Goal: Information Seeking & Learning: Compare options

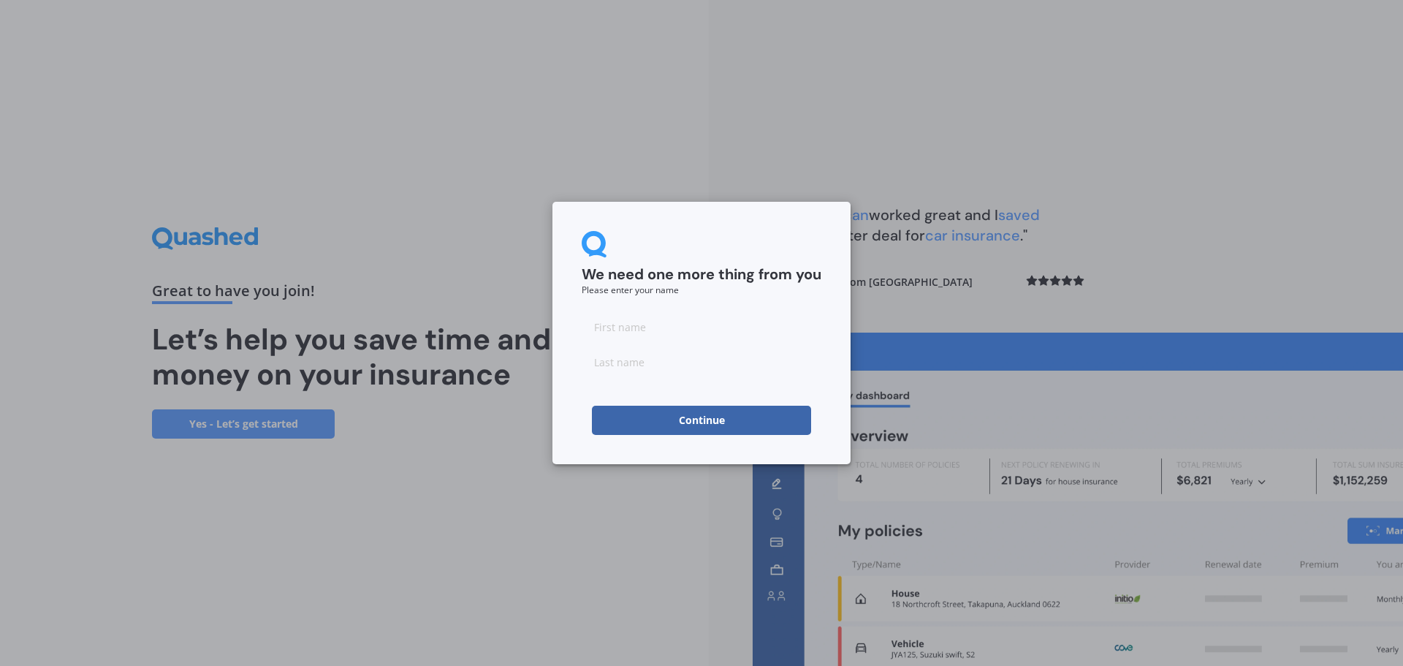
click at [664, 333] on input at bounding box center [702, 326] width 240 height 29
click at [612, 325] on input at bounding box center [702, 326] width 240 height 29
type input "Manish"
click at [592, 406] on button "Continue" at bounding box center [701, 420] width 219 height 29
type input "[PERSON_NAME]"
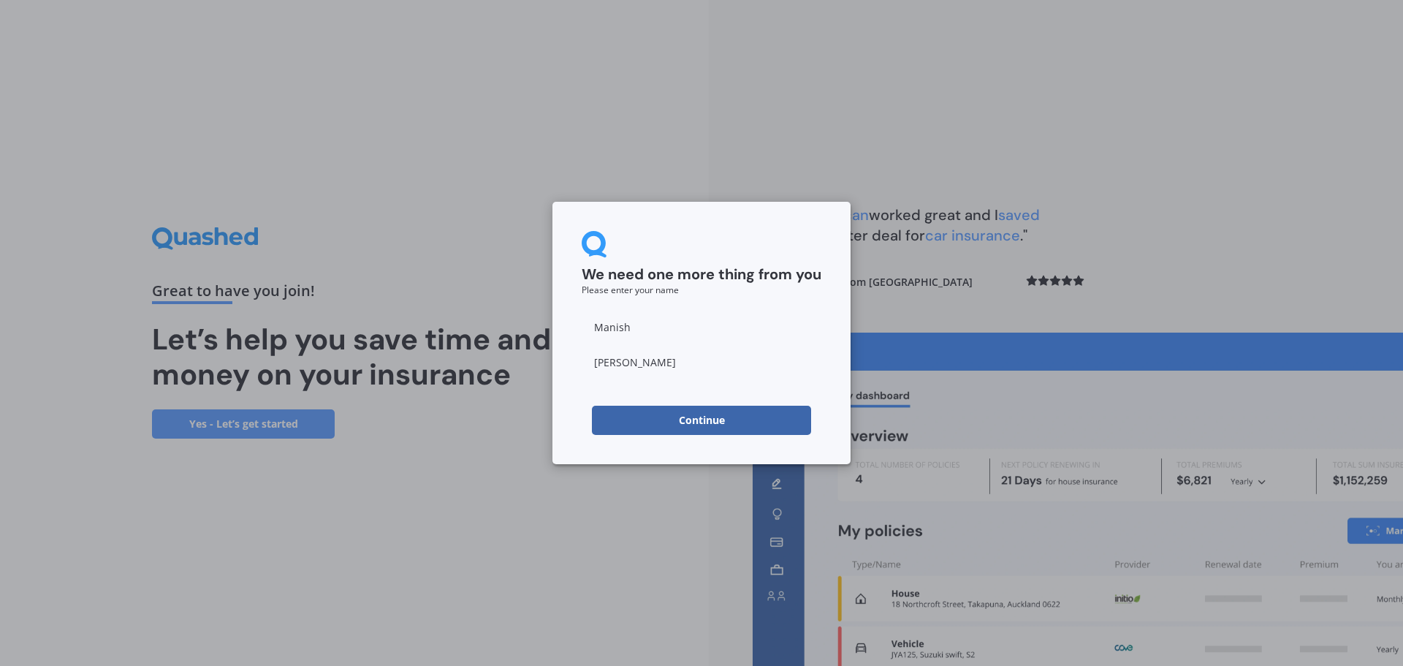
click at [630, 432] on button "Continue" at bounding box center [701, 420] width 219 height 29
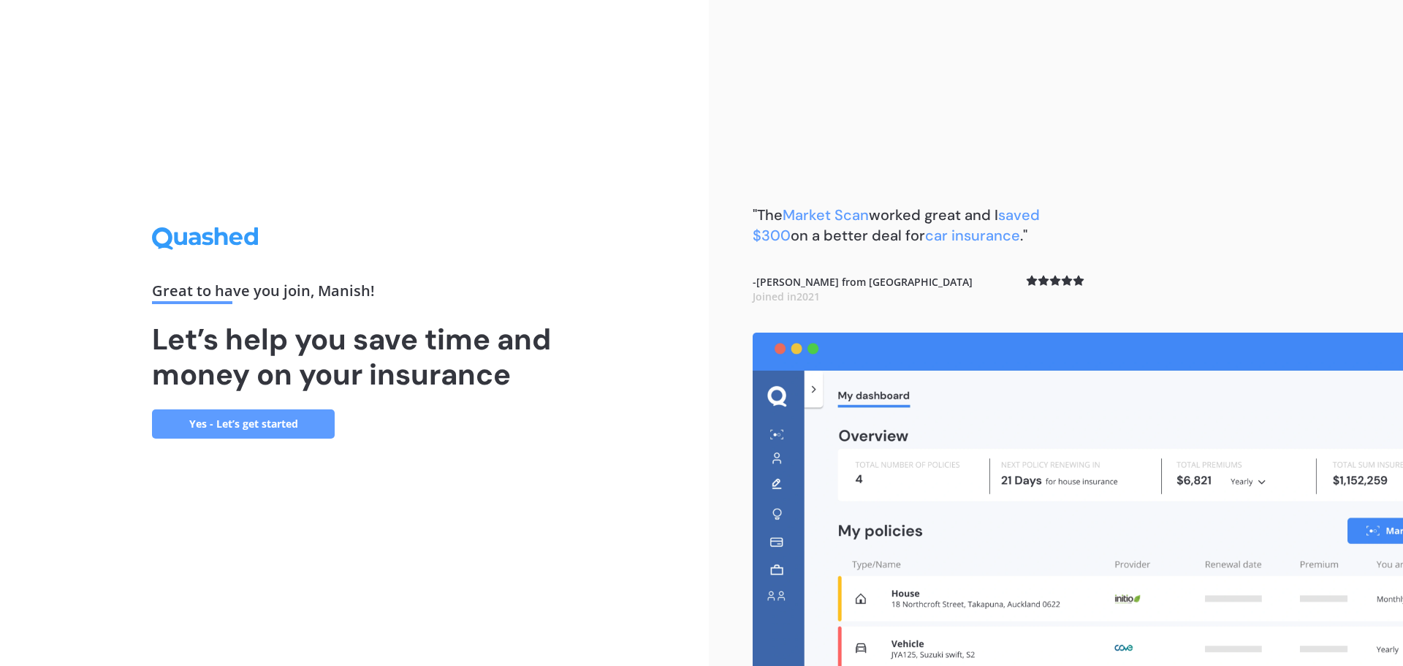
click at [327, 434] on link "Yes - Let’s get started" at bounding box center [243, 423] width 183 height 29
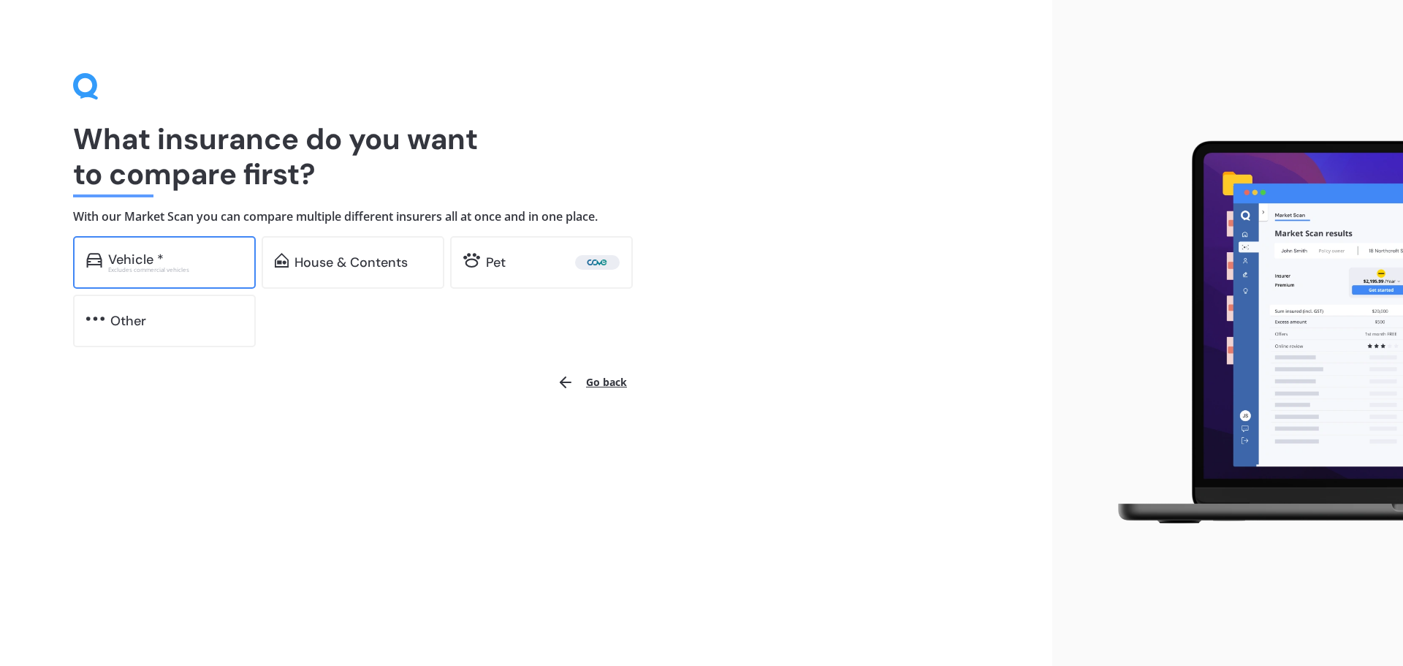
click at [216, 262] on div "Vehicle *" at bounding box center [175, 259] width 134 height 15
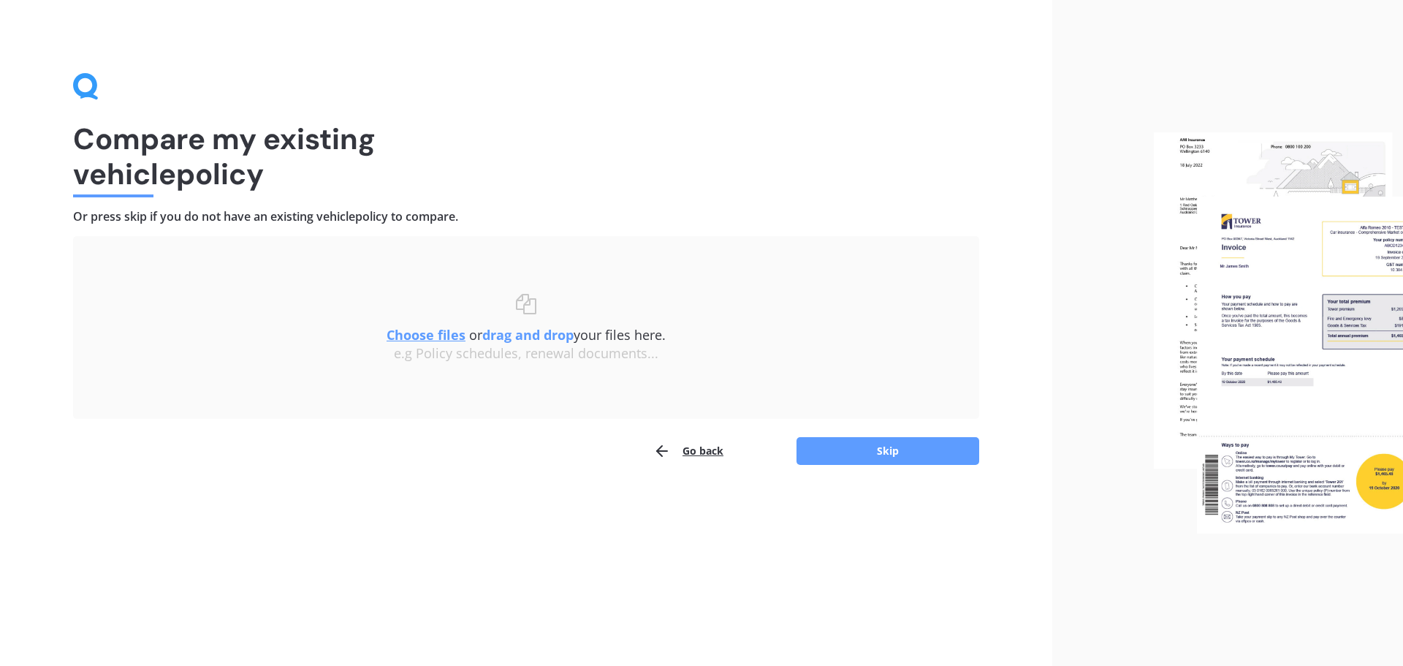
click at [451, 330] on u "Choose files" at bounding box center [426, 335] width 79 height 18
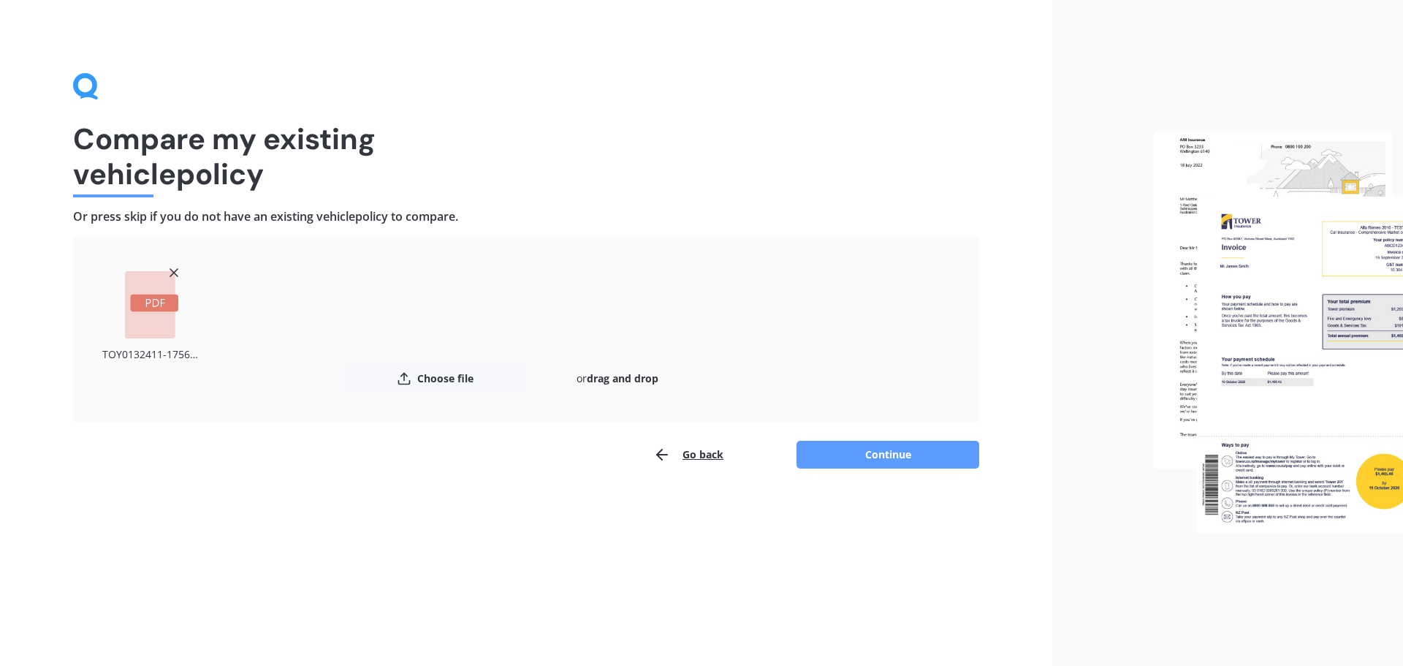
click at [947, 459] on button "Continue" at bounding box center [888, 455] width 183 height 28
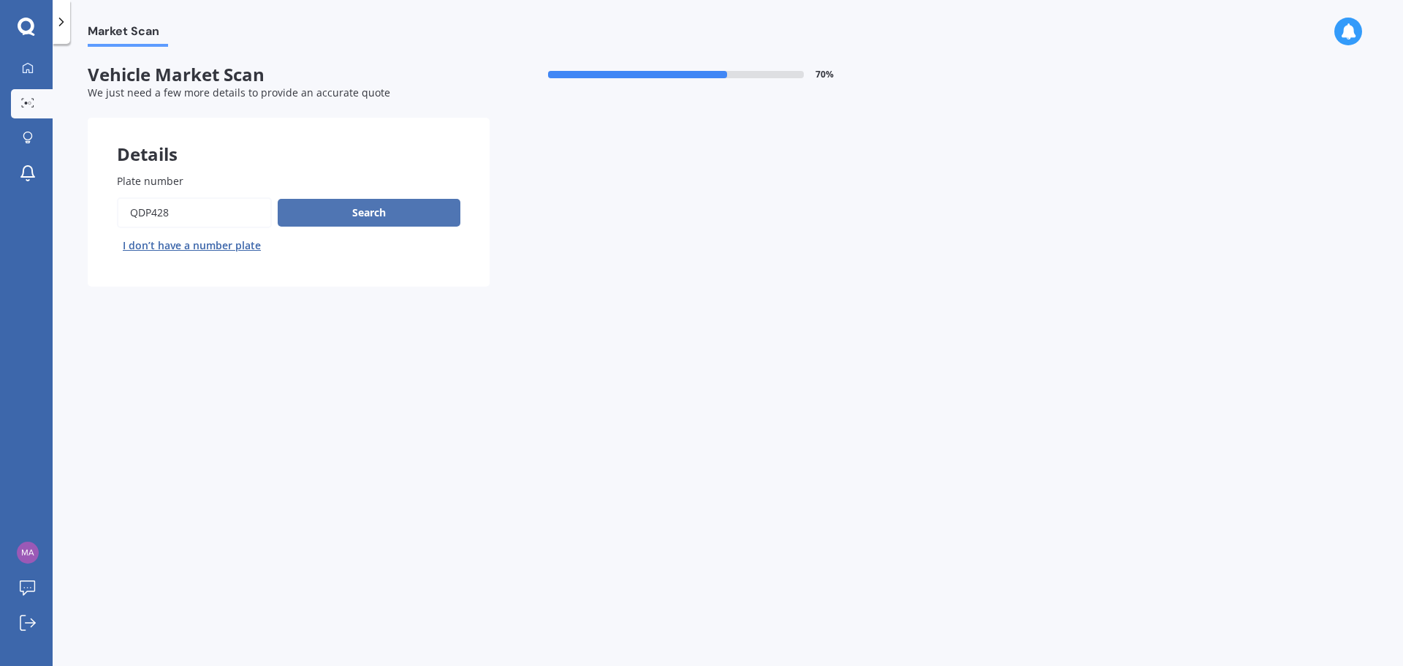
click at [369, 217] on button "Search" at bounding box center [369, 213] width 183 height 28
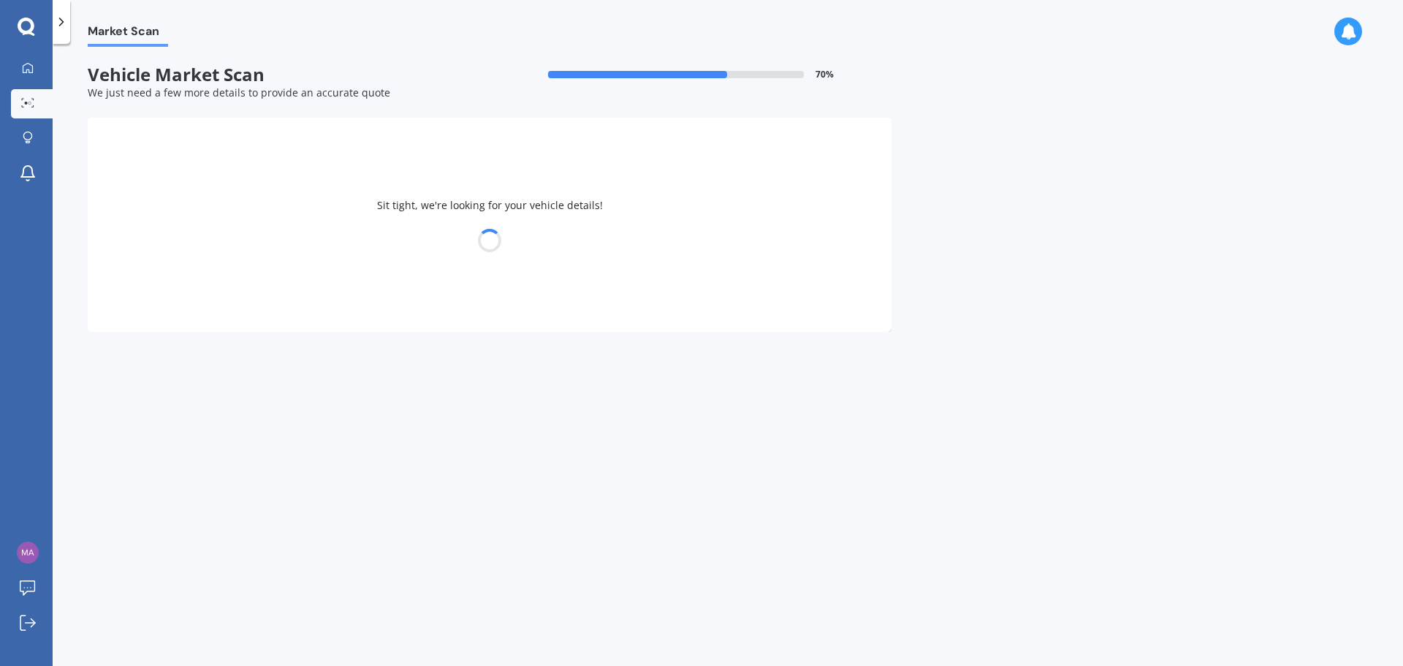
select select "TOYOTA"
select select "HILUX"
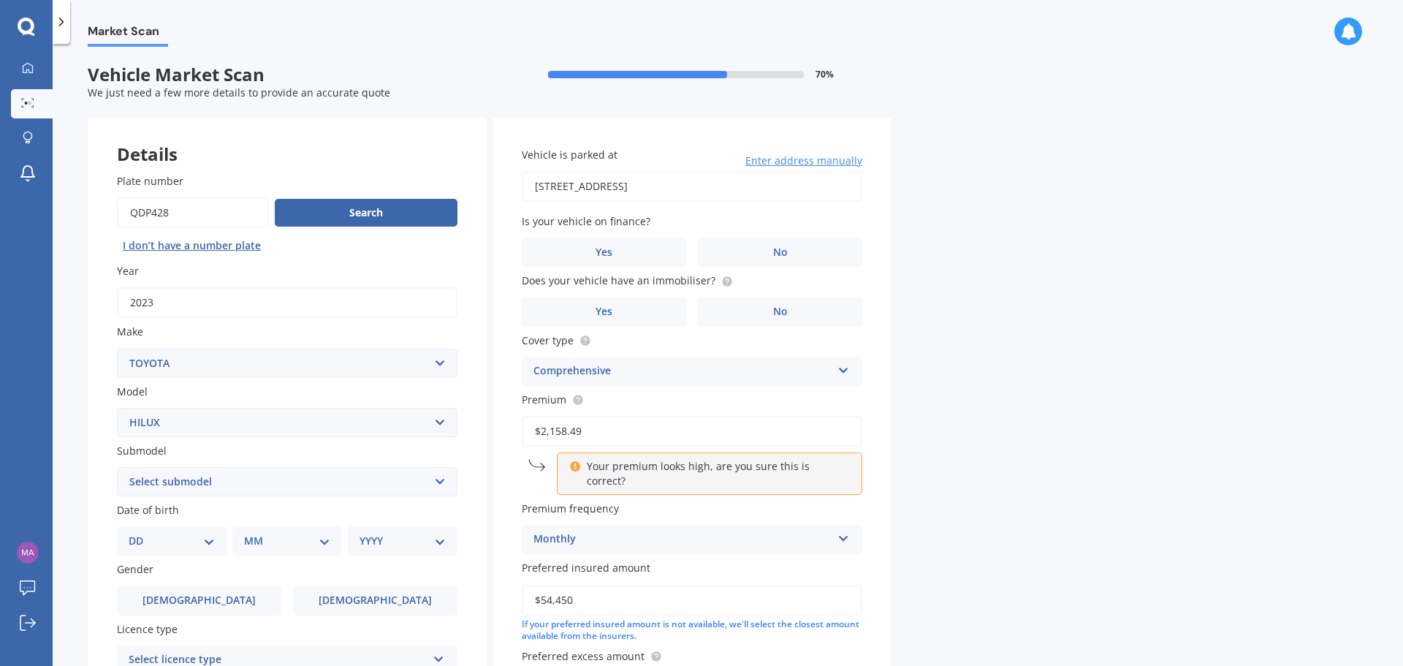
type input "[STREET_ADDRESS]"
click at [284, 475] on select "Select submodel (All other) Diesel Diesel 4WD Petrol 4WD SR TD DC 2.8D/6AT/UT S…" at bounding box center [287, 481] width 341 height 29
select select "DIESEL"
click at [117, 467] on select "Select submodel (All other) Diesel Diesel 4WD Petrol 4WD SR TD DC 2.8D/6AT/UT S…" at bounding box center [287, 481] width 341 height 29
type input "[STREET_ADDRESS]"
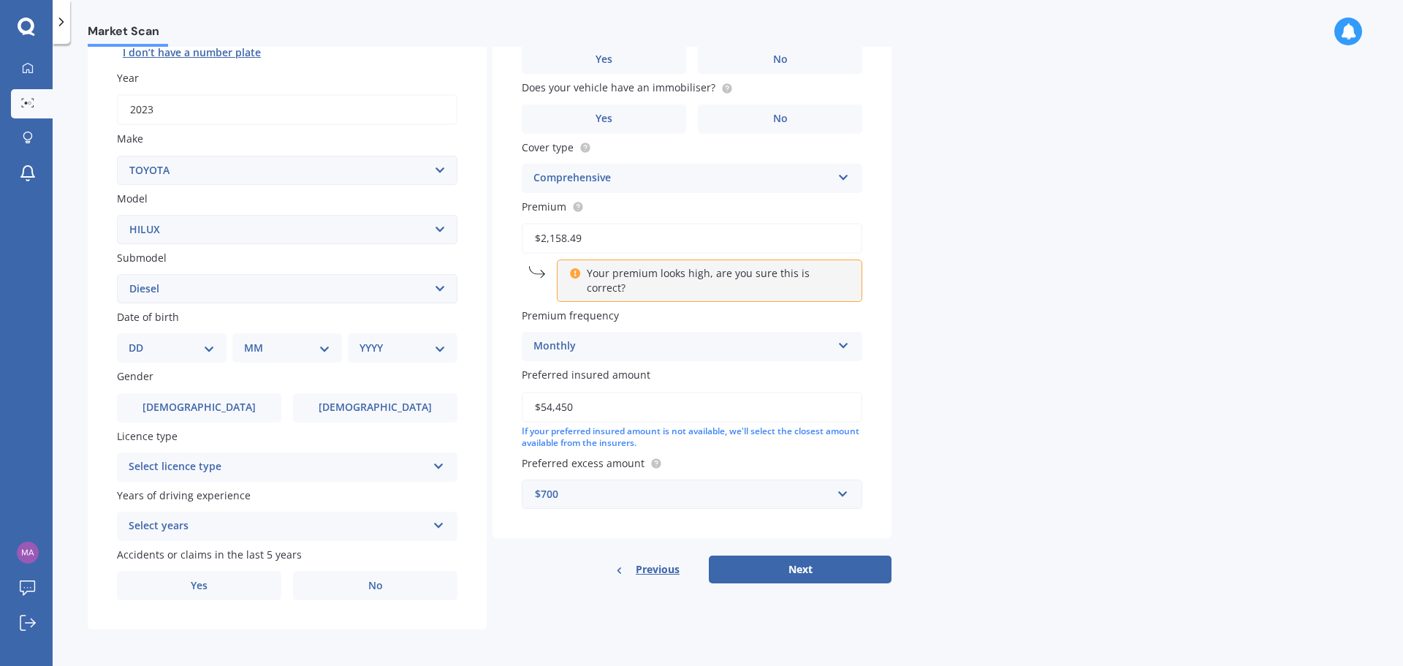
scroll to position [194, 0]
click at [186, 354] on select "DD 01 02 03 04 05 06 07 08 09 10 11 12 13 14 15 16 17 18 19 20 21 22 23 24 25 2…" at bounding box center [172, 346] width 86 height 16
select select "09"
click at [140, 338] on select "DD 01 02 03 04 05 06 07 08 09 10 11 12 13 14 15 16 17 18 19 20 21 22 23 24 25 2…" at bounding box center [172, 346] width 86 height 16
type input "[STREET_ADDRESS]"
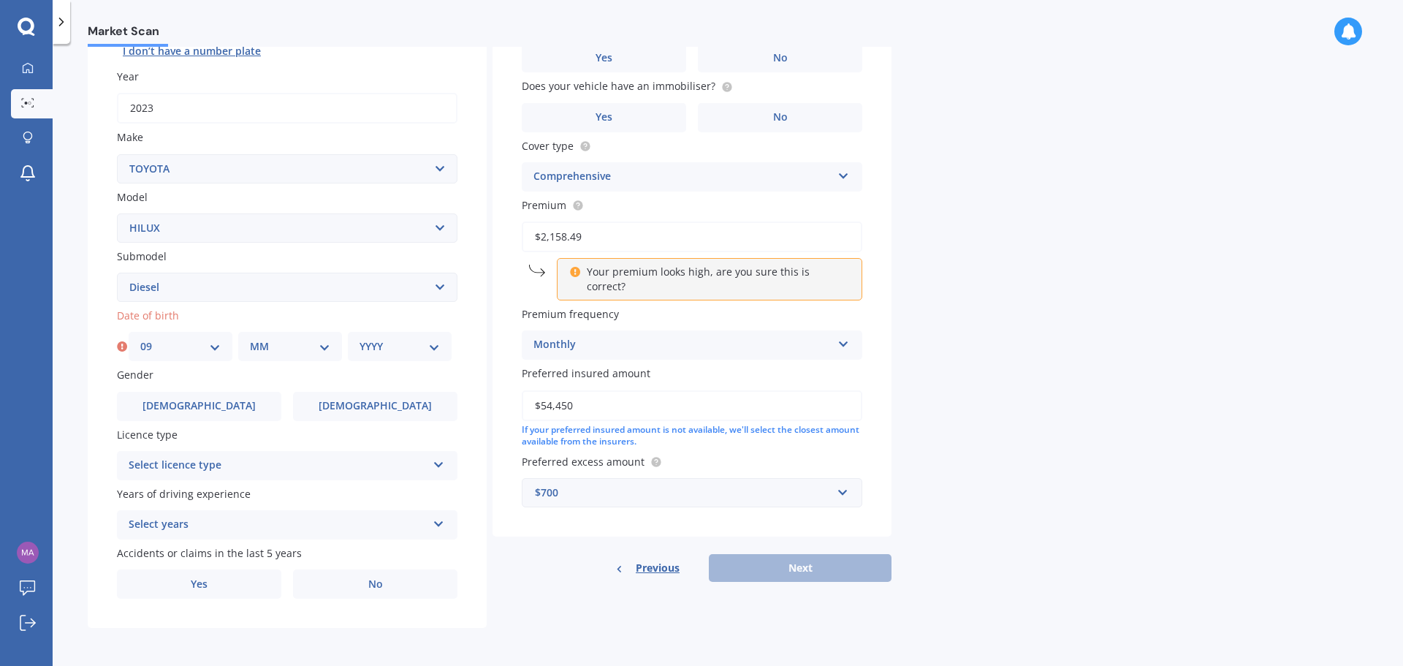
click at [289, 351] on select "MM 01 02 03 04 05 06 07 08 09 10 11 12" at bounding box center [290, 346] width 80 height 16
select select "04"
click at [250, 338] on select "MM 01 02 03 04 05 06 07 08 09 10 11 12" at bounding box center [290, 346] width 80 height 16
type input "[STREET_ADDRESS]"
click at [366, 349] on select "YYYY 2025 2024 2023 2022 2021 2020 2019 2018 2017 2016 2015 2014 2013 2012 2011…" at bounding box center [400, 346] width 80 height 16
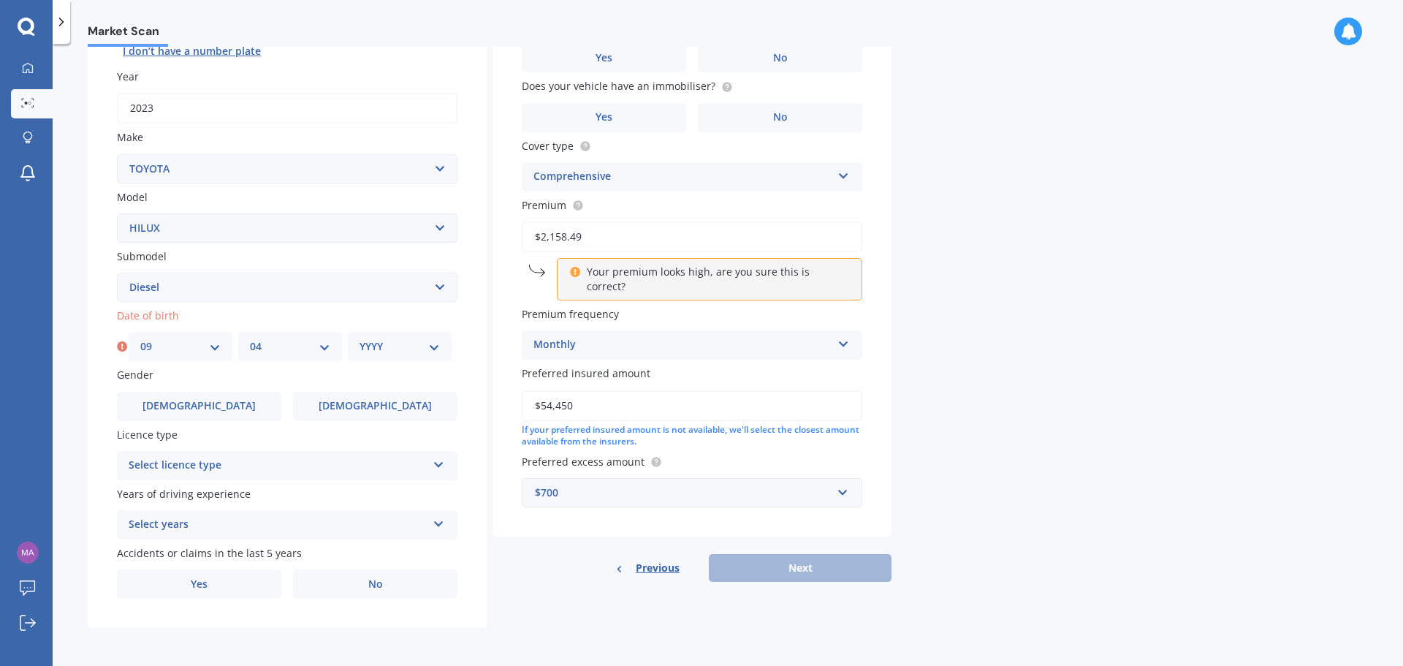
select select "1997"
click at [360, 338] on select "YYYY 2025 2024 2023 2022 2021 2020 2019 2018 2017 2016 2015 2014 2013 2012 2011…" at bounding box center [400, 346] width 80 height 16
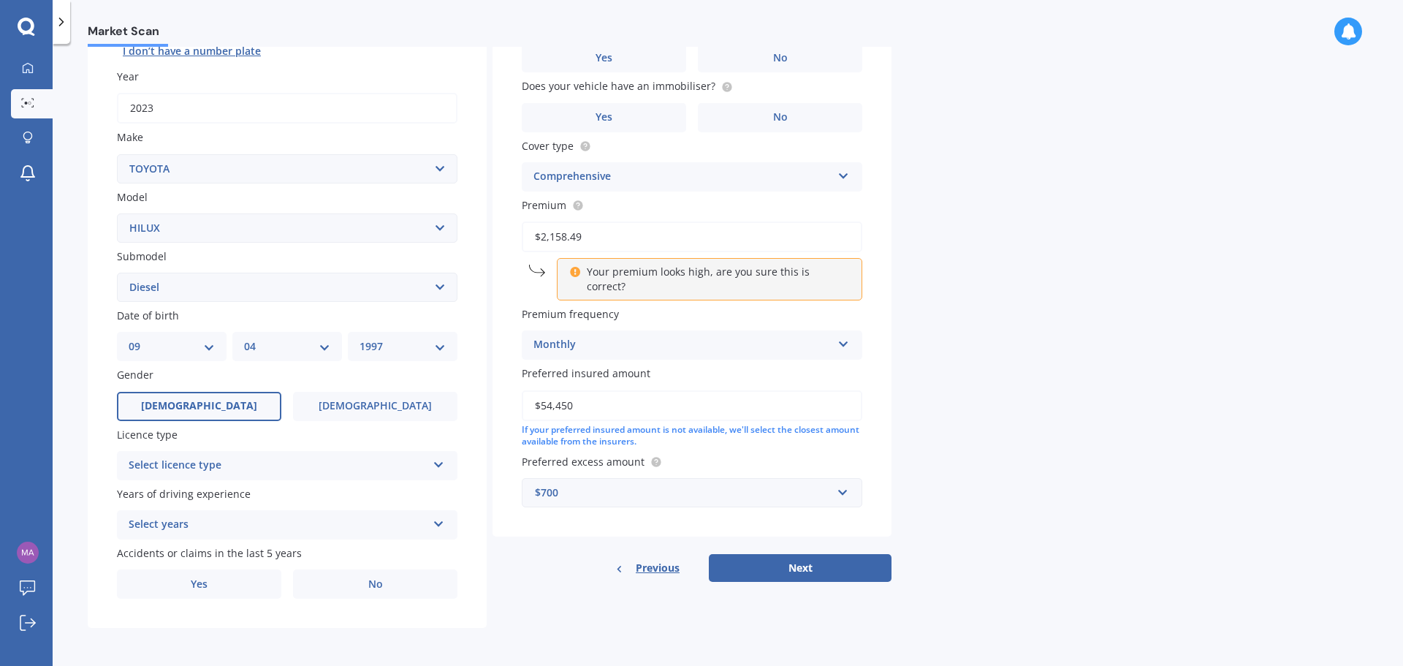
click at [267, 408] on label "[DEMOGRAPHIC_DATA]" at bounding box center [199, 406] width 164 height 29
click at [0, 0] on input "[DEMOGRAPHIC_DATA]" at bounding box center [0, 0] width 0 height 0
click at [280, 466] on div "Select licence type" at bounding box center [278, 466] width 298 height 18
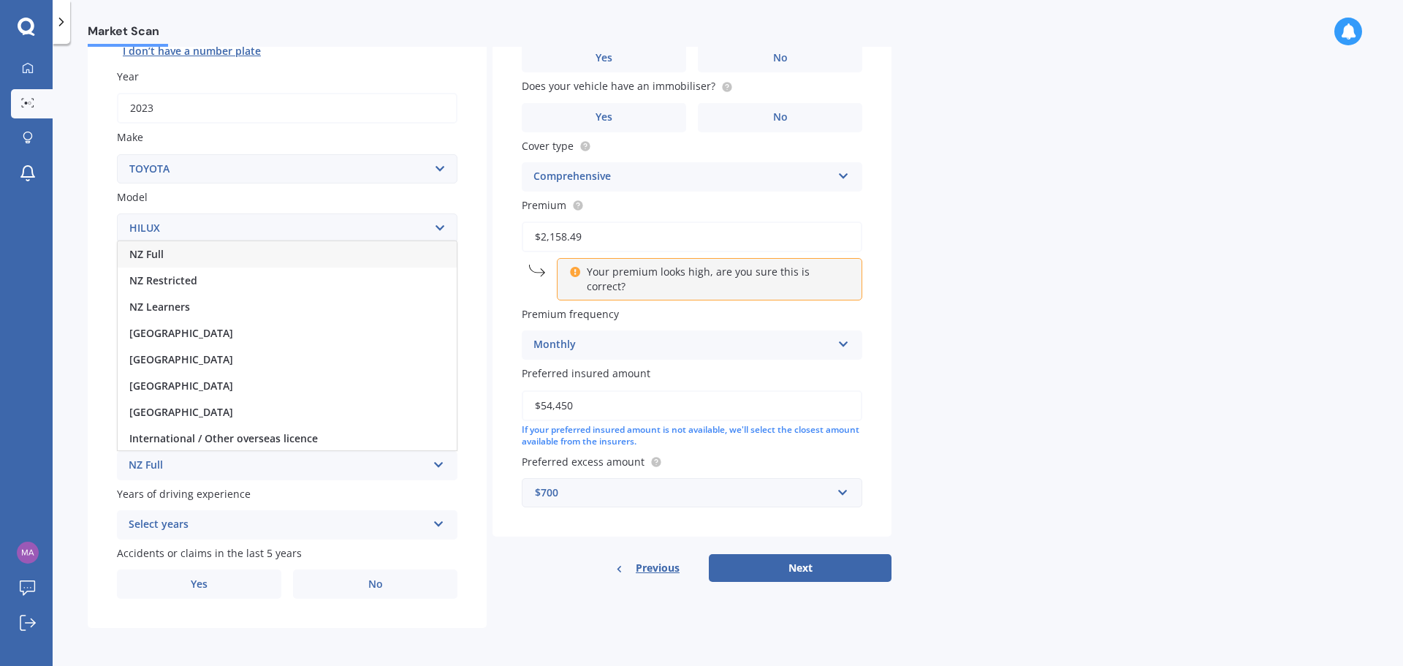
click at [216, 257] on div "NZ Full" at bounding box center [287, 254] width 339 height 26
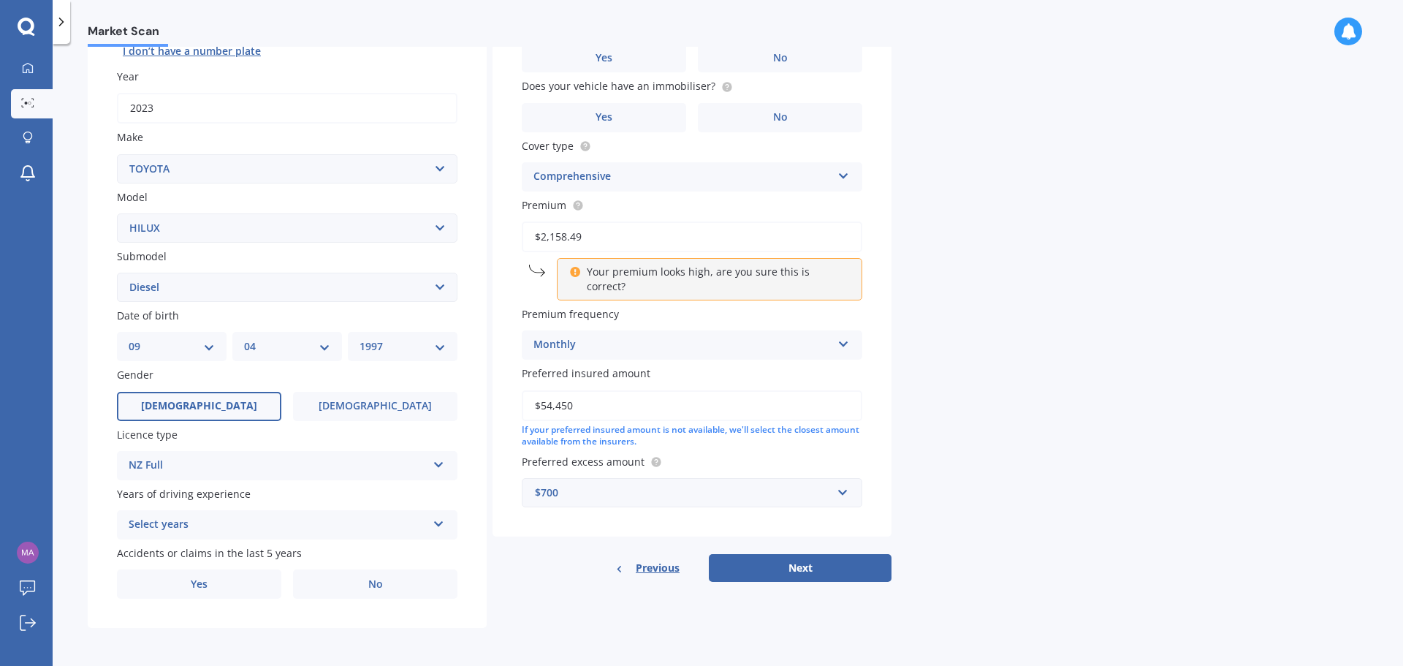
click at [281, 519] on div "Select years" at bounding box center [278, 525] width 298 height 18
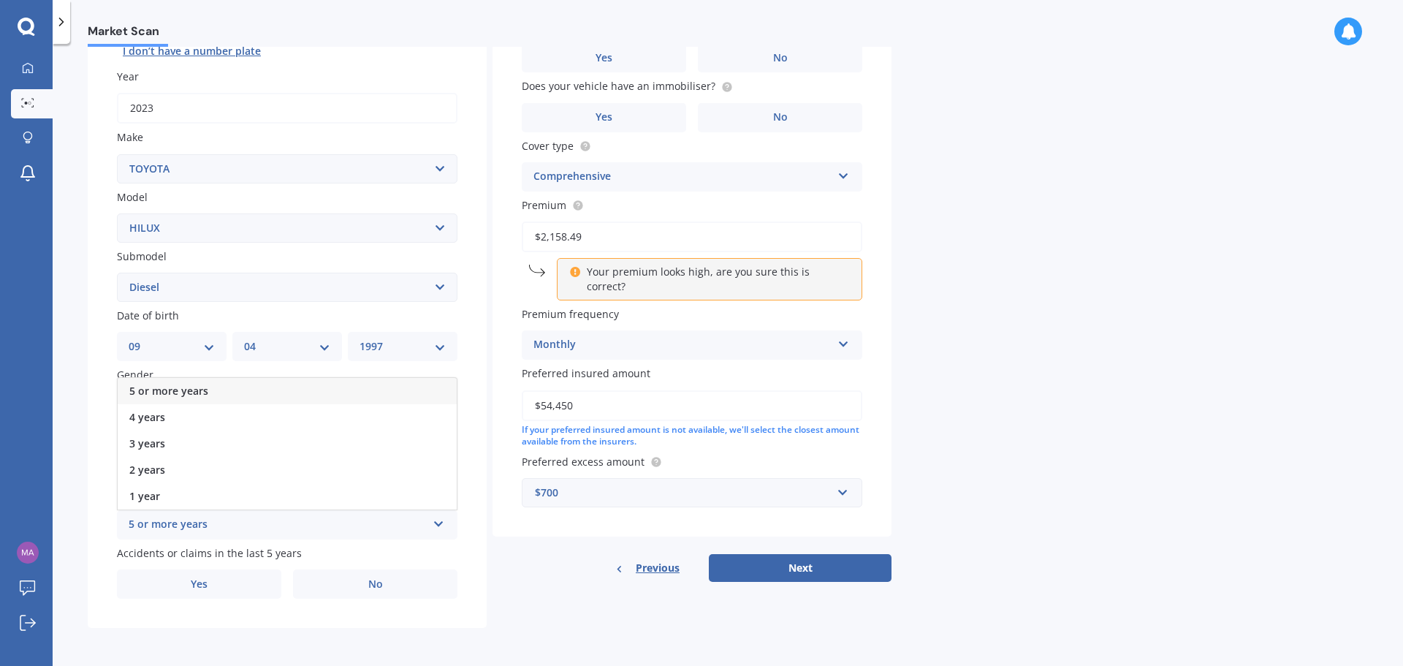
click at [227, 390] on div "5 or more years" at bounding box center [287, 391] width 339 height 26
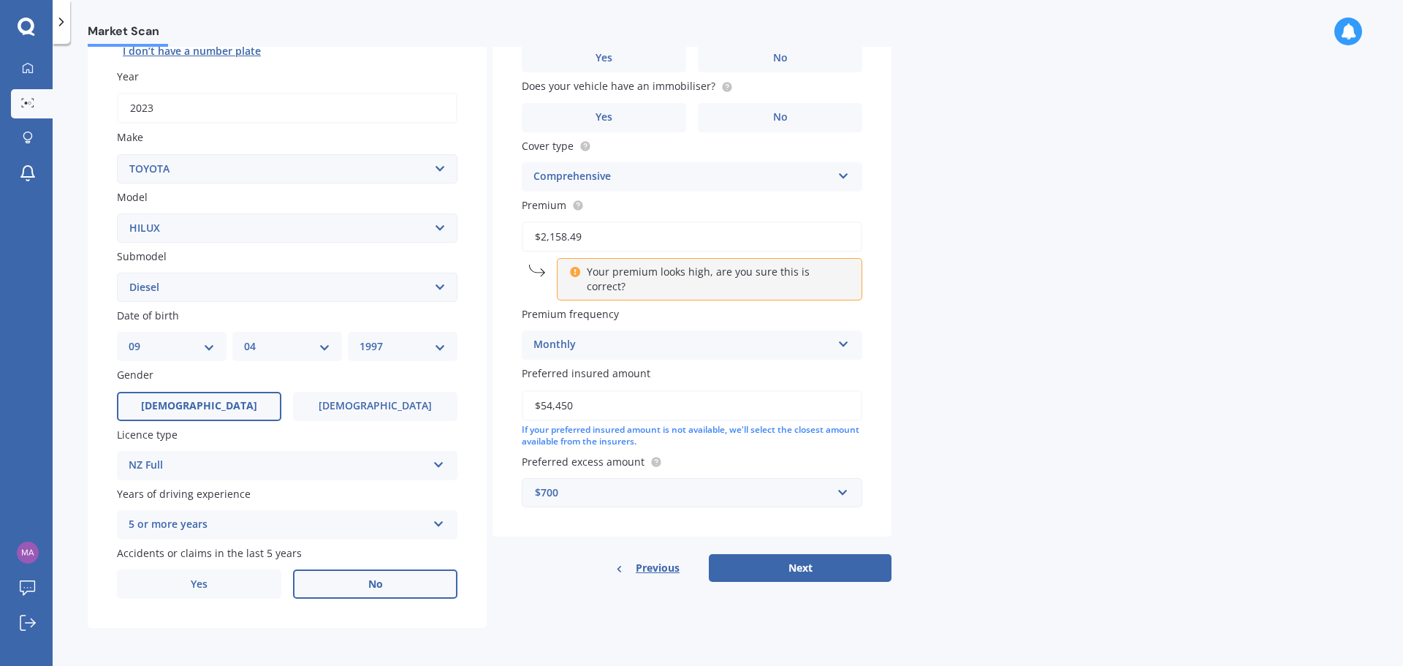
click at [332, 583] on label "No" at bounding box center [375, 583] width 164 height 29
click at [0, 0] on input "No" at bounding box center [0, 0] width 0 height 0
type input "[STREET_ADDRESS]"
click at [609, 485] on div "$700" at bounding box center [683, 493] width 297 height 16
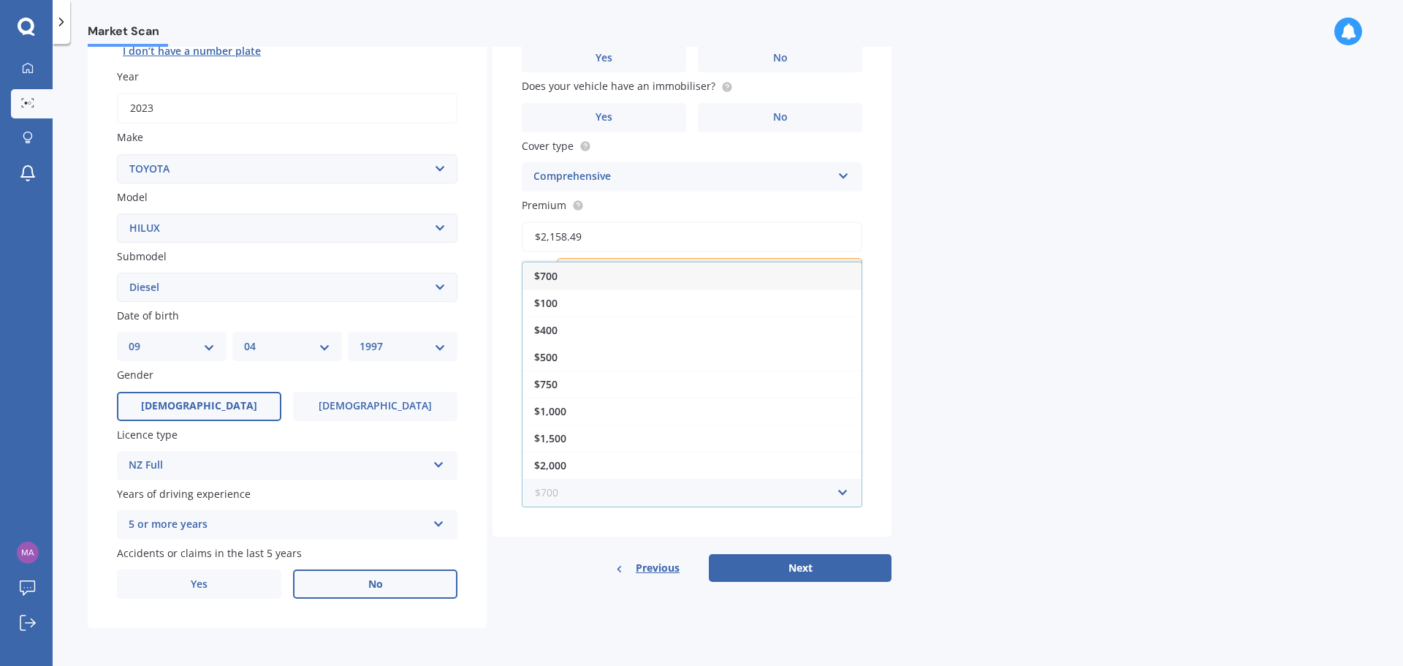
click at [589, 490] on input "text" at bounding box center [686, 493] width 327 height 28
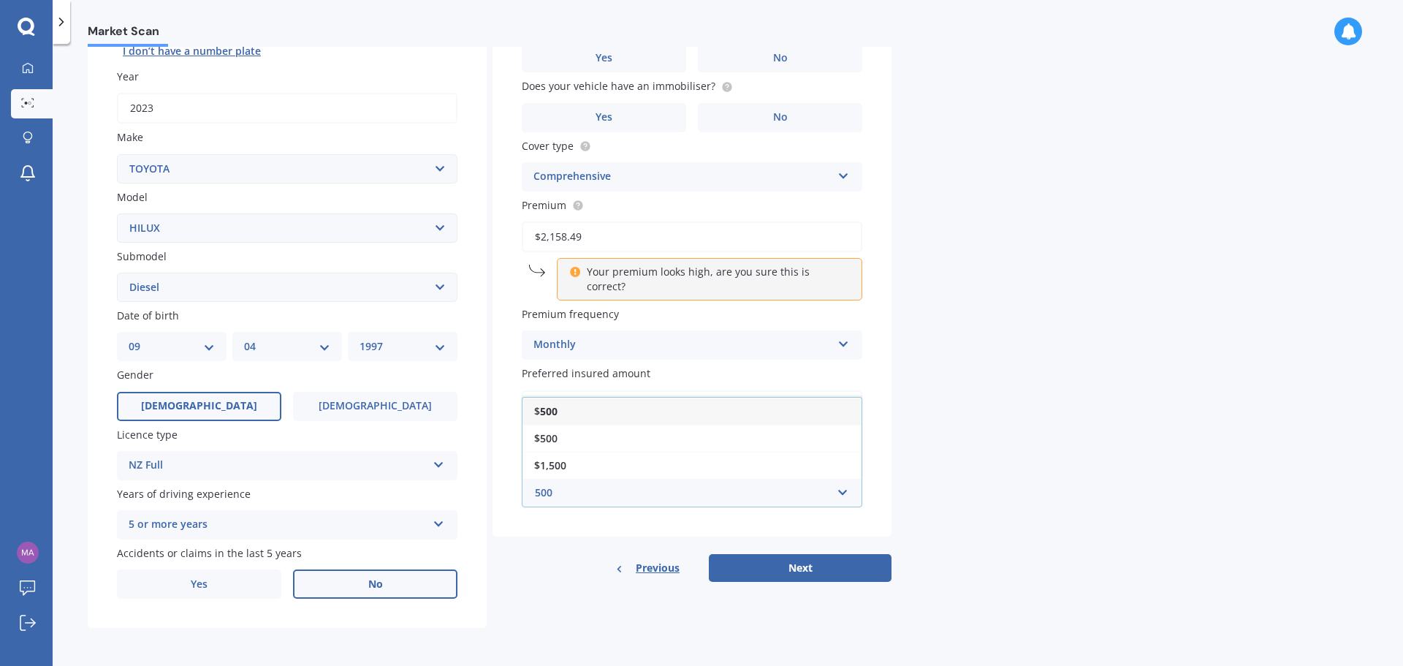
type input "500"
click at [654, 401] on div "$ 500" at bounding box center [692, 411] width 339 height 27
type input "[STREET_ADDRESS]"
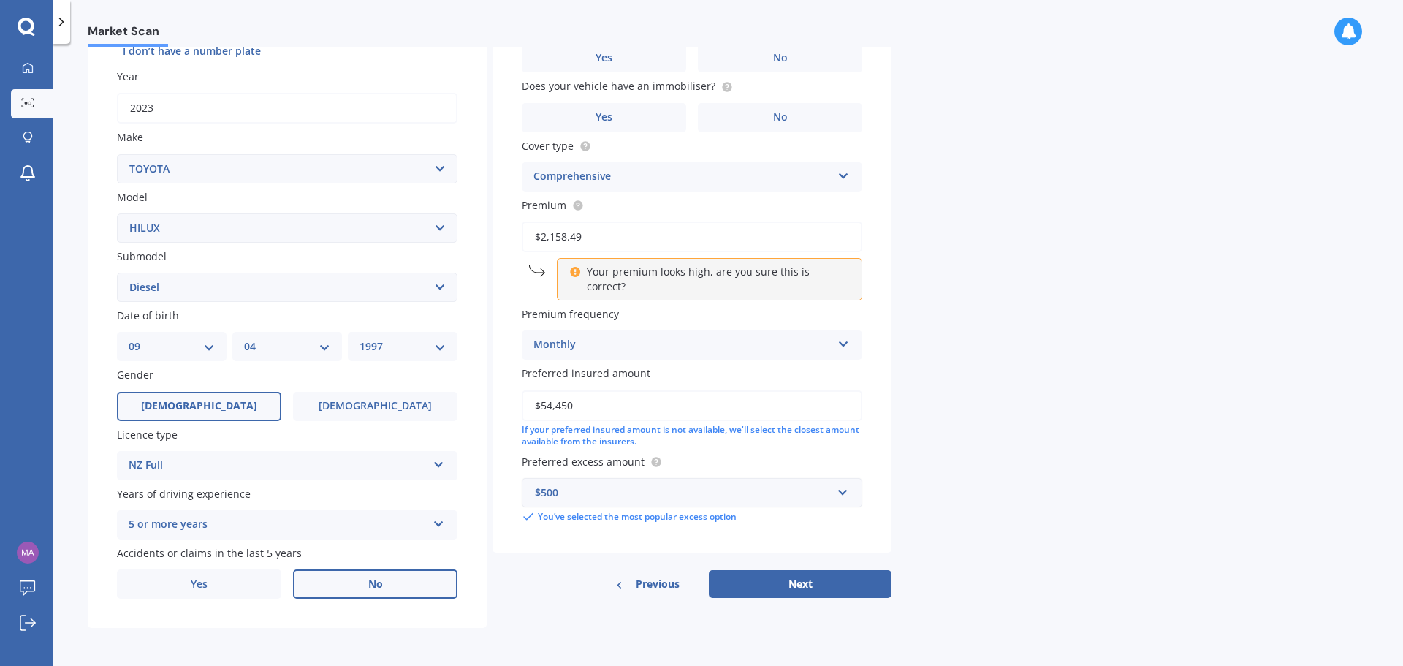
drag, startPoint x: 601, startPoint y: 232, endPoint x: 504, endPoint y: 225, distance: 96.7
click at [504, 225] on div "Vehicle is parked at [STREET_ADDRESS] Enter address manually Is your vehicle on…" at bounding box center [692, 238] width 399 height 630
type input "[STREET_ADDRESS]"
type input "$1.00"
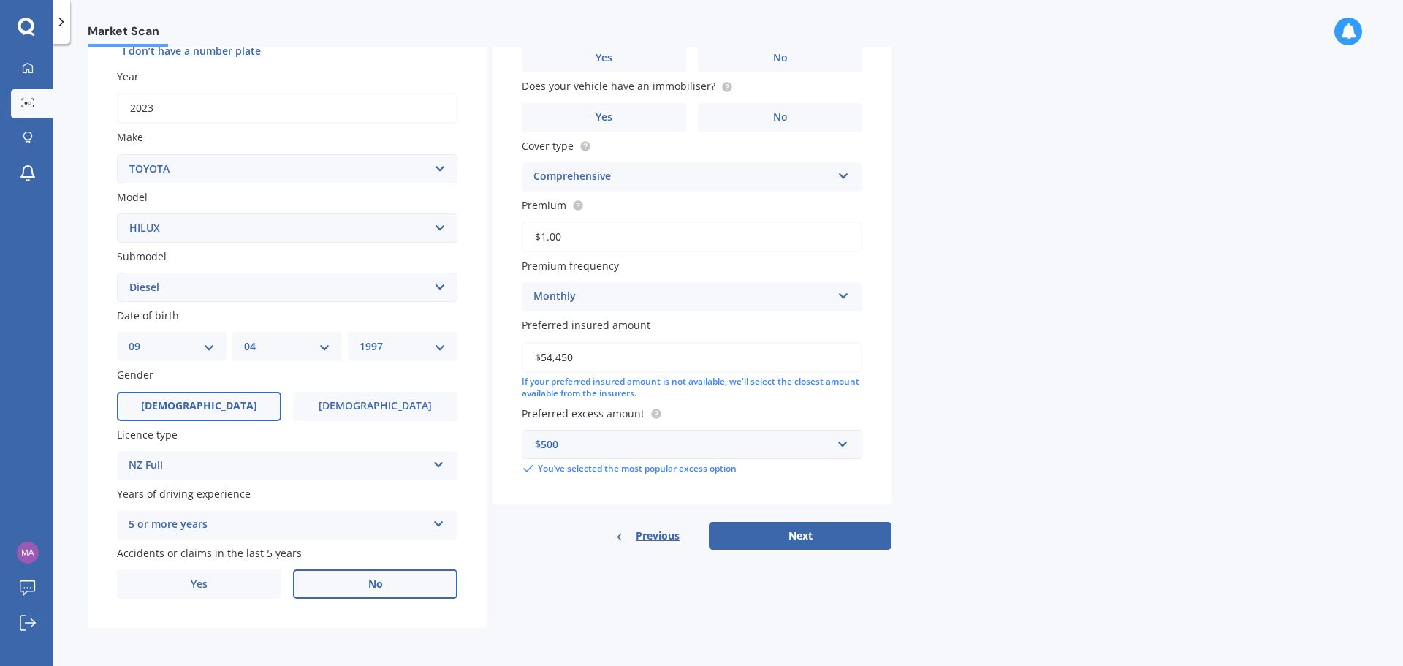
type input "[STREET_ADDRESS]"
type input "$18.00"
type input "[STREET_ADDRESS]"
type input "$180.00"
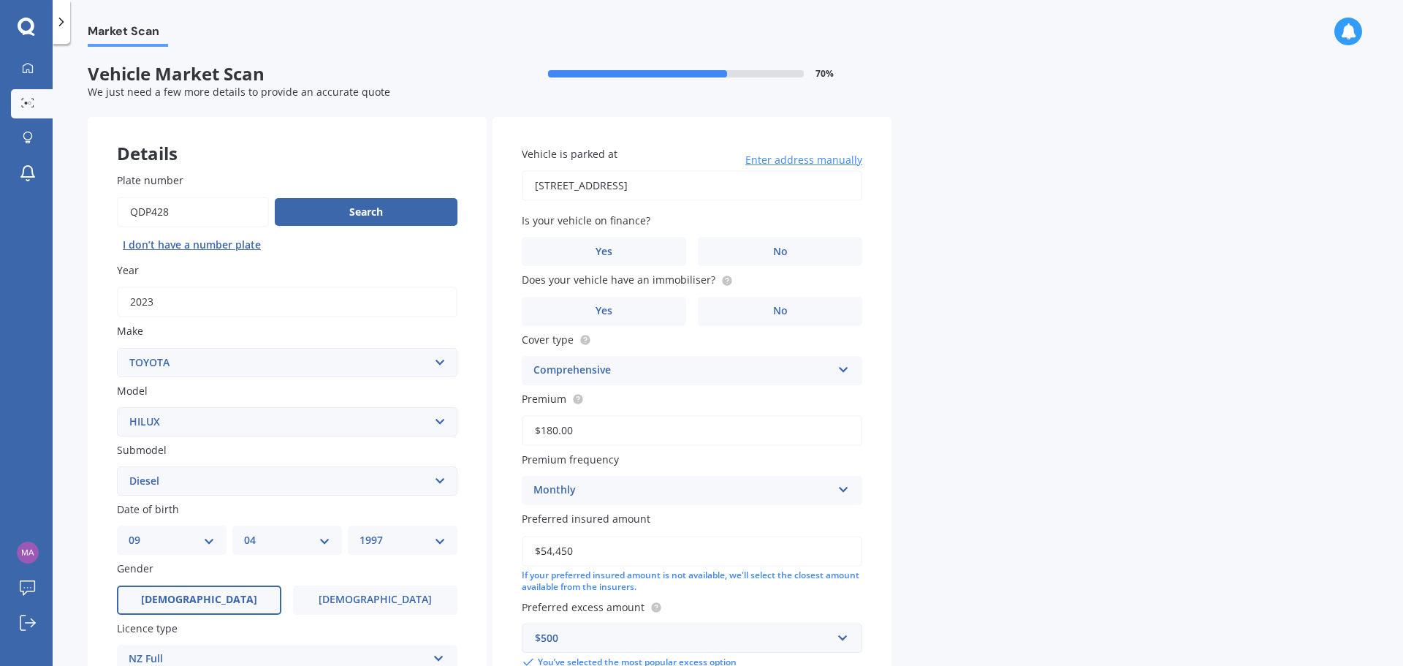
scroll to position [0, 0]
click at [654, 264] on label "Yes" at bounding box center [604, 252] width 164 height 29
click at [0, 0] on input "Yes" at bounding box center [0, 0] width 0 height 0
click at [741, 311] on label "No" at bounding box center [780, 311] width 164 height 29
click at [0, 0] on input "No" at bounding box center [0, 0] width 0 height 0
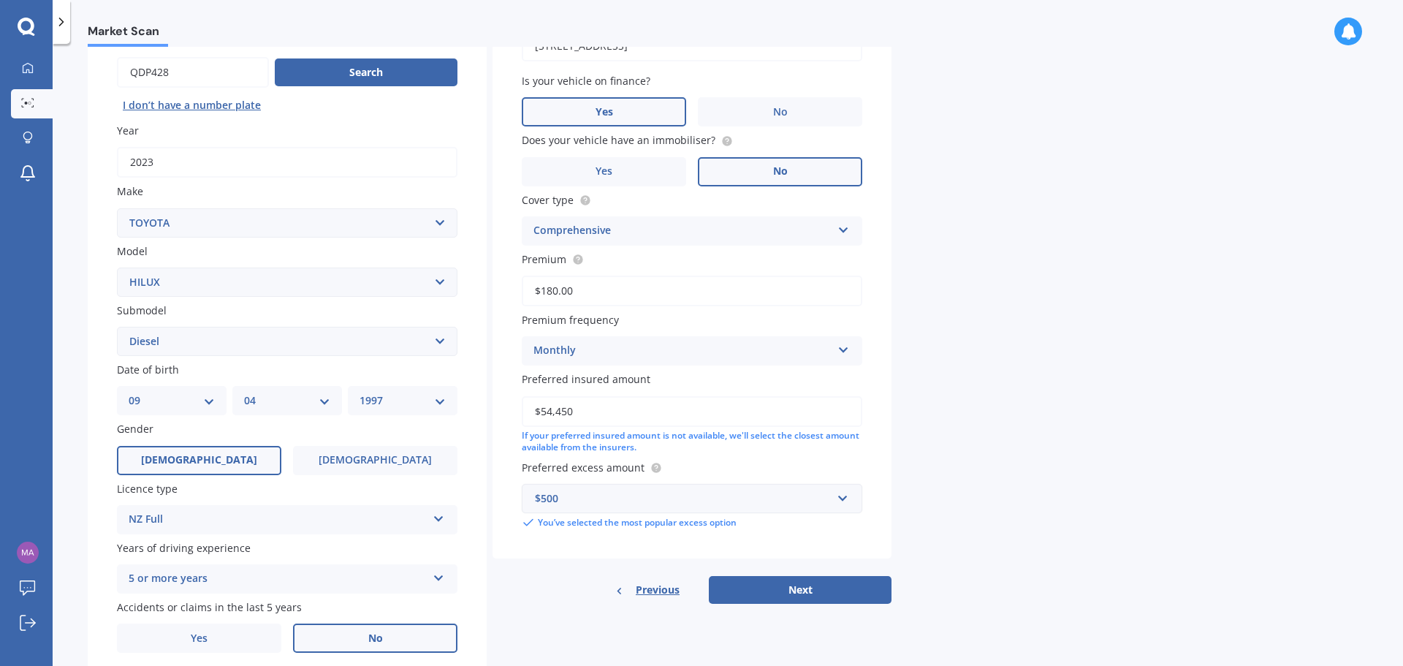
scroll to position [146, 0]
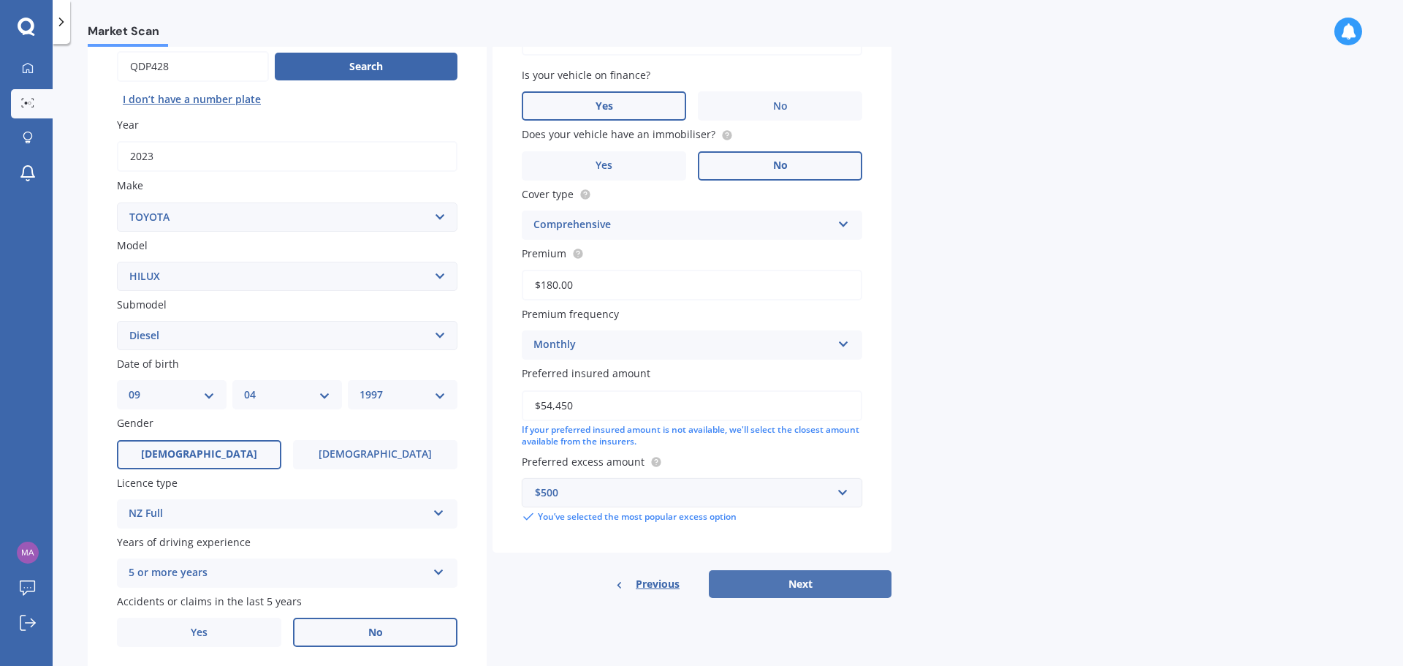
click at [726, 574] on button "Next" at bounding box center [800, 584] width 183 height 28
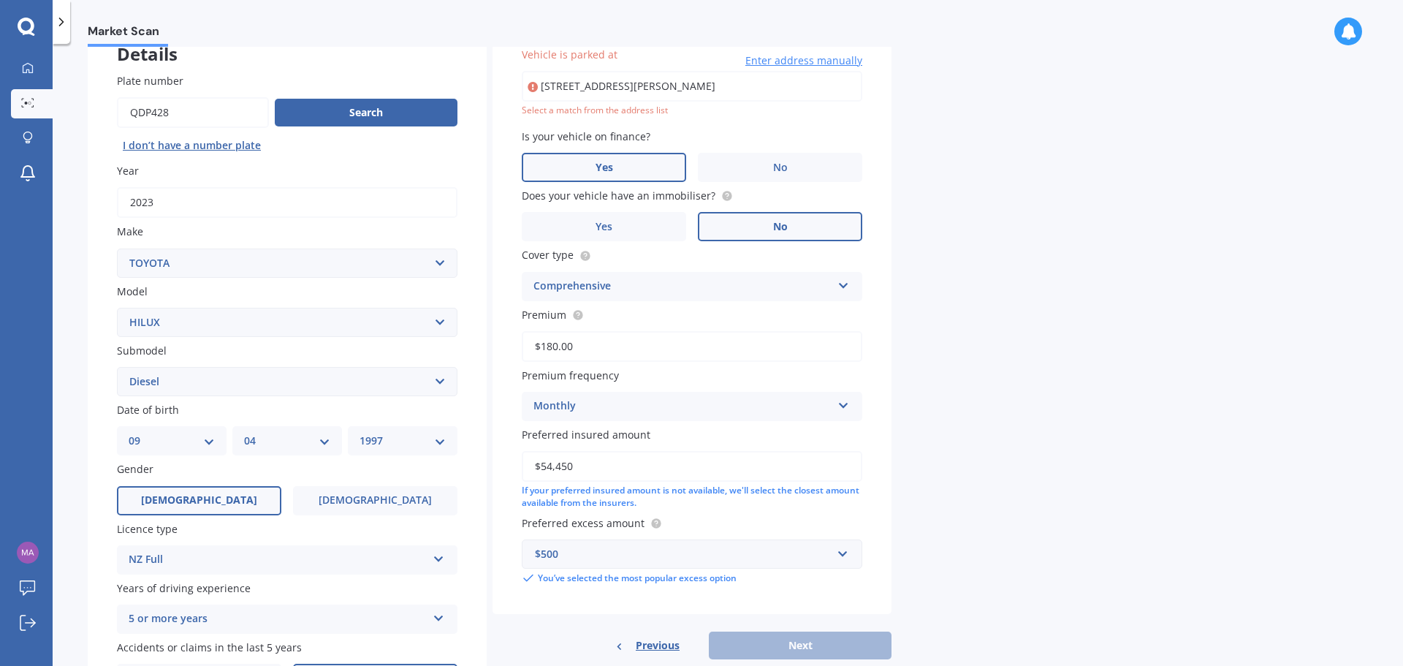
type input "[STREET_ADDRESS][PERSON_NAME]"
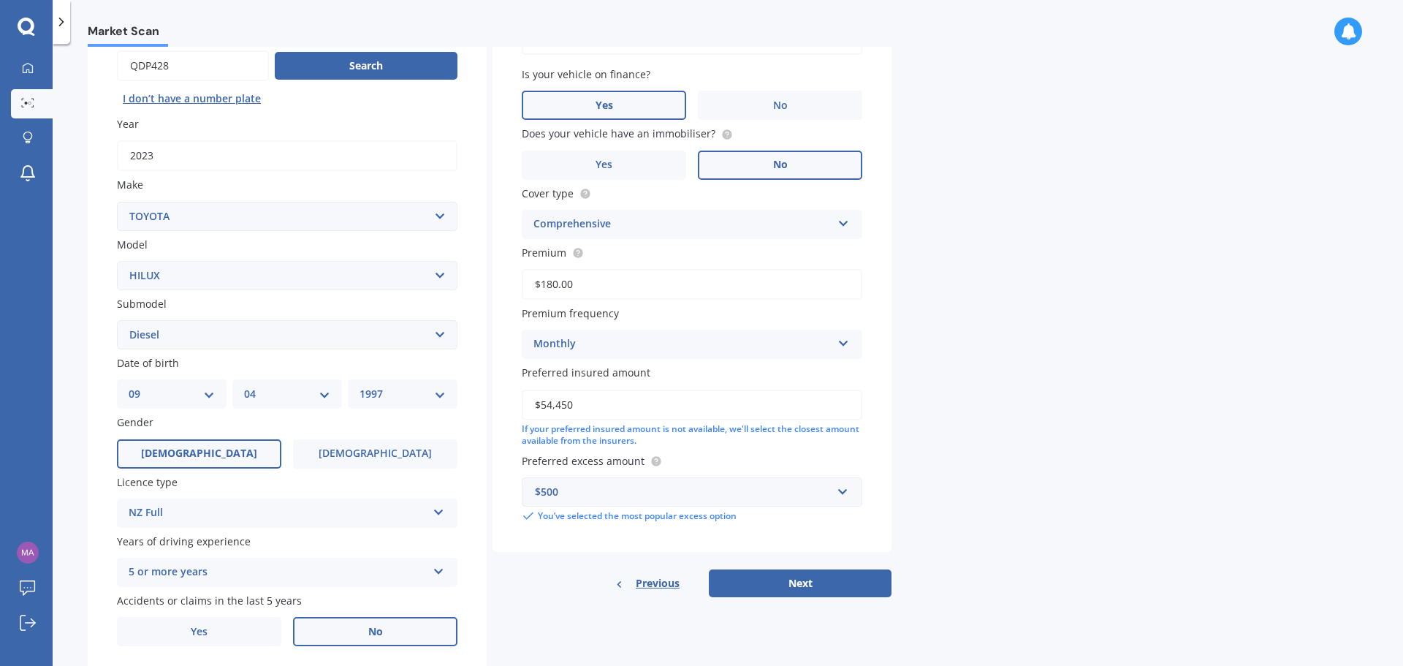
scroll to position [194, 0]
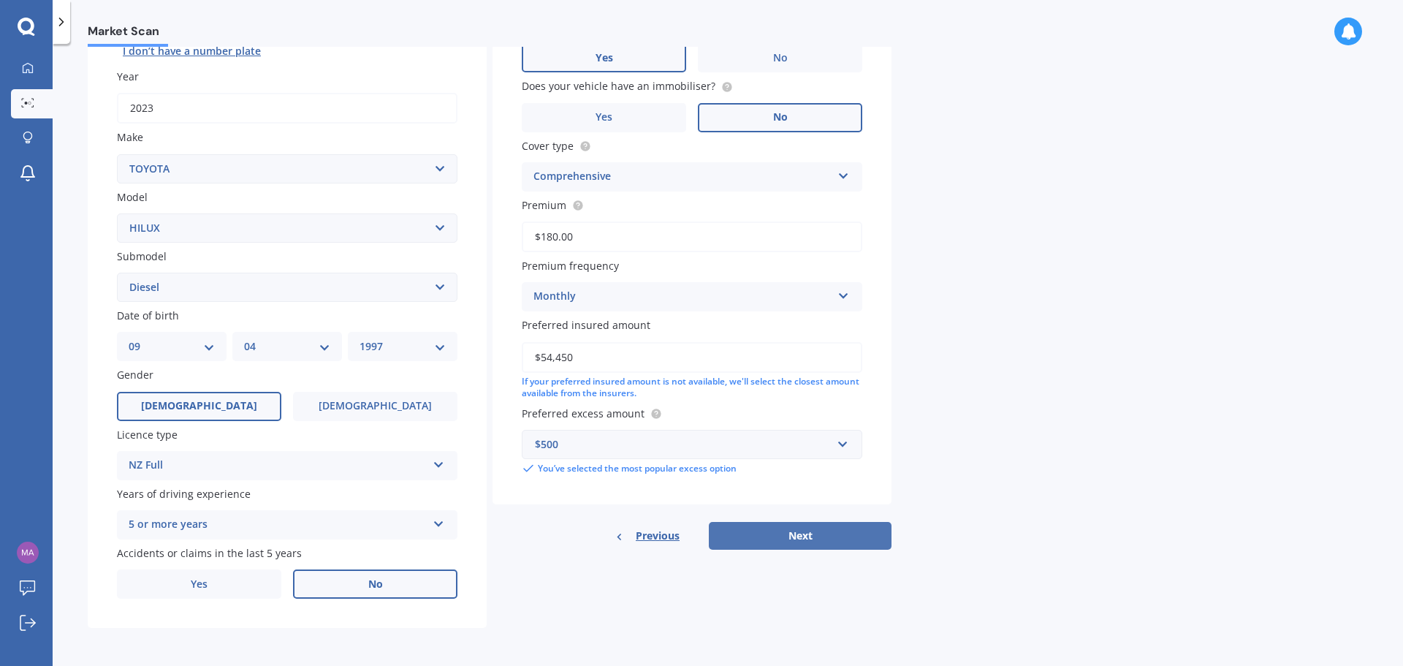
click at [768, 544] on button "Next" at bounding box center [800, 536] width 183 height 28
select select "09"
select select "04"
select select "1997"
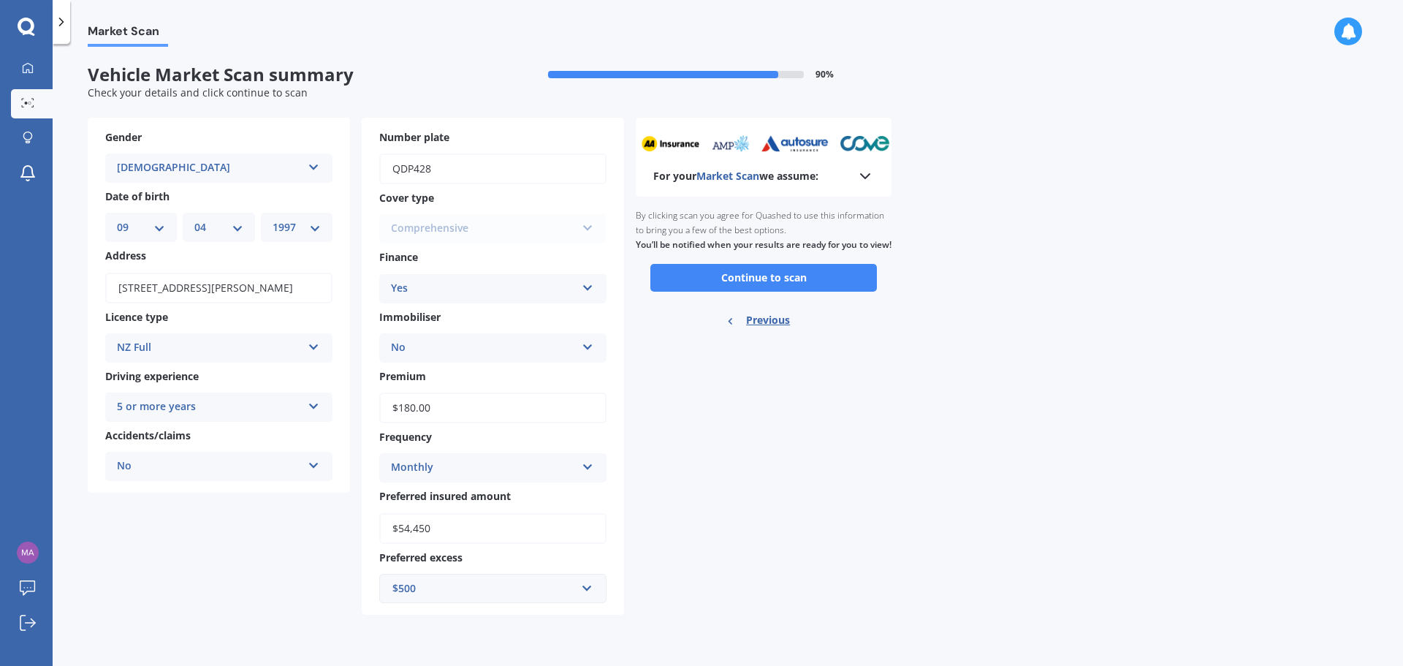
scroll to position [0, 0]
click at [813, 292] on button "Continue to scan" at bounding box center [763, 278] width 227 height 28
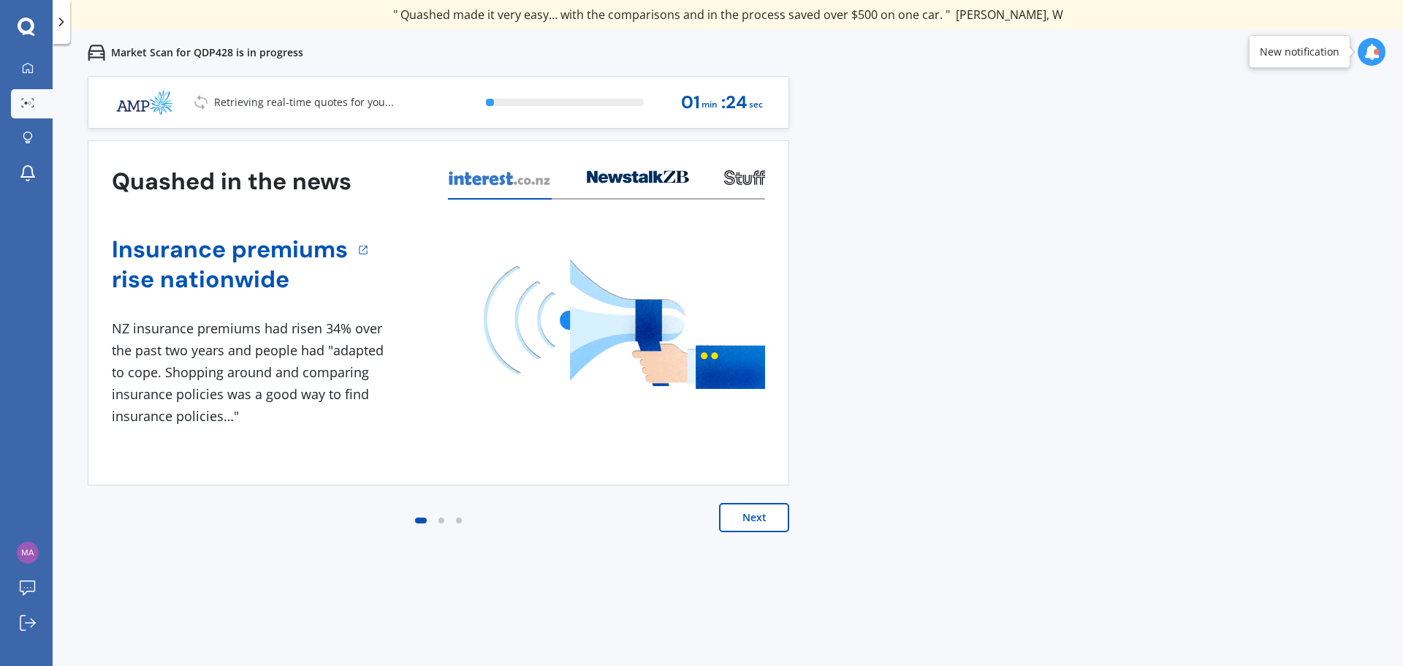
click at [729, 515] on button "Next" at bounding box center [754, 517] width 70 height 29
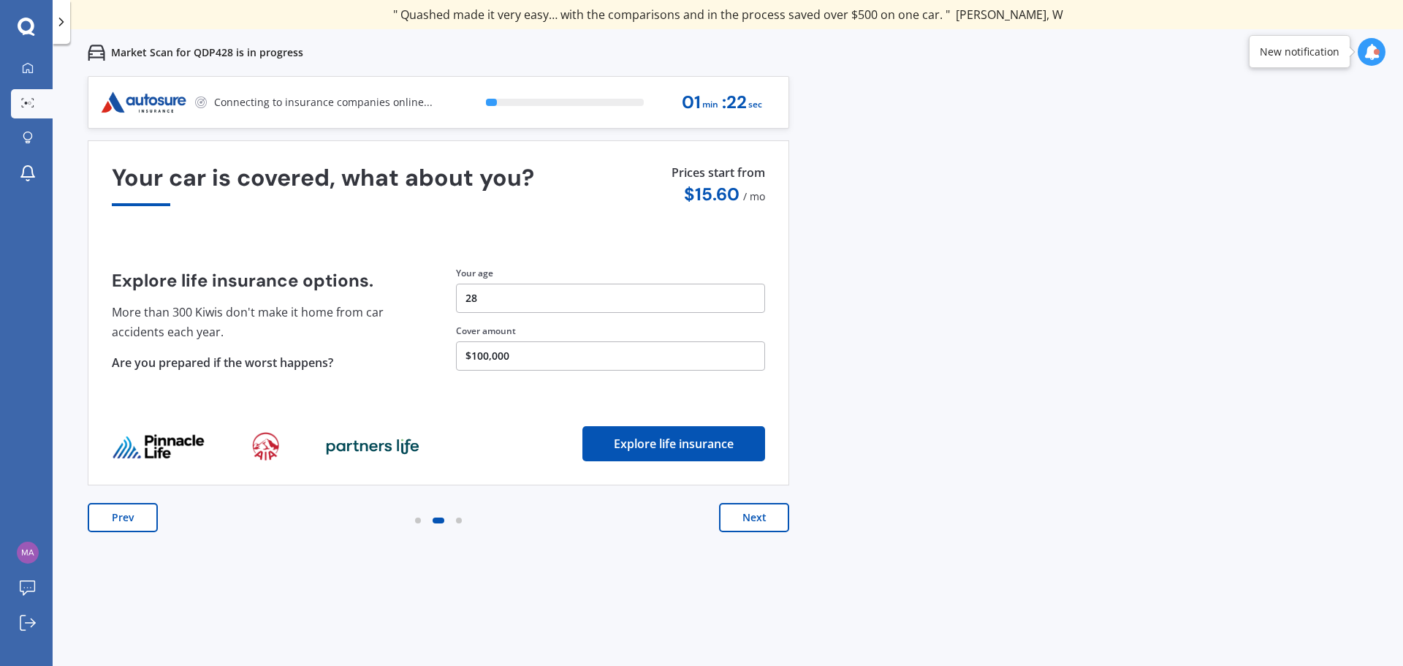
click at [729, 515] on button "Next" at bounding box center [754, 517] width 70 height 29
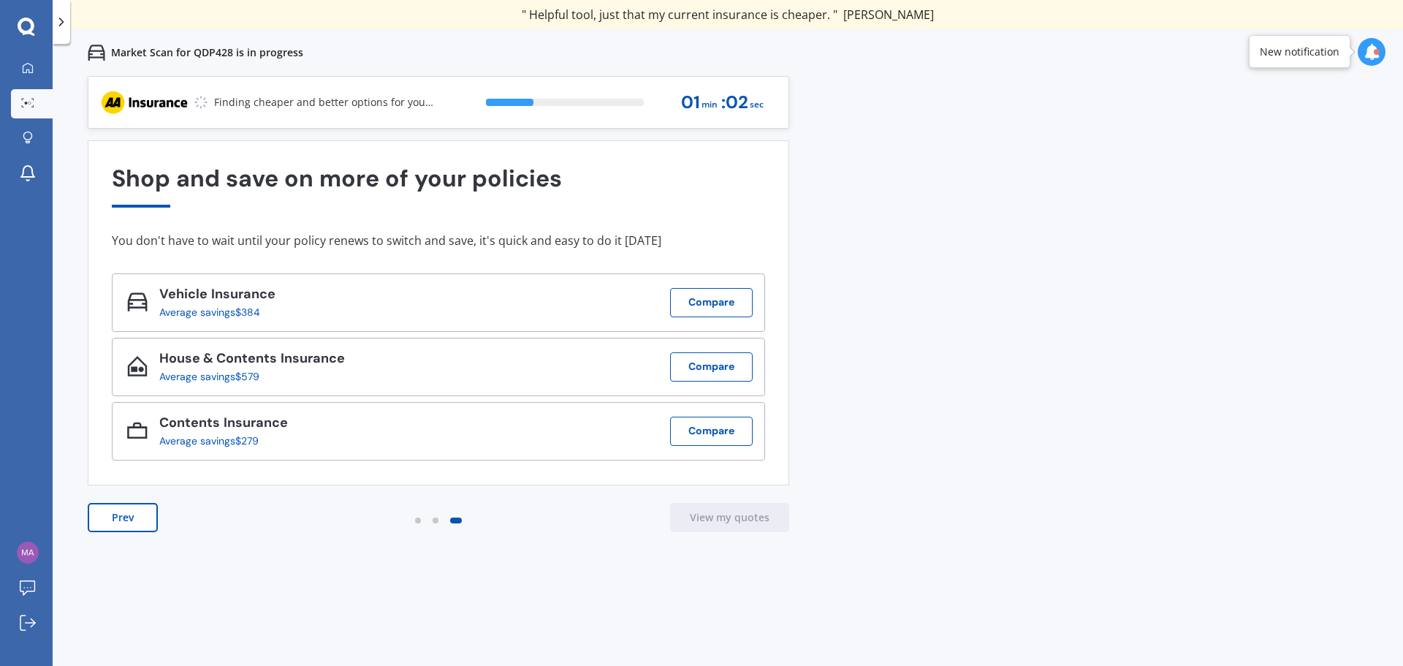
click at [1374, 45] on icon at bounding box center [1372, 52] width 16 height 16
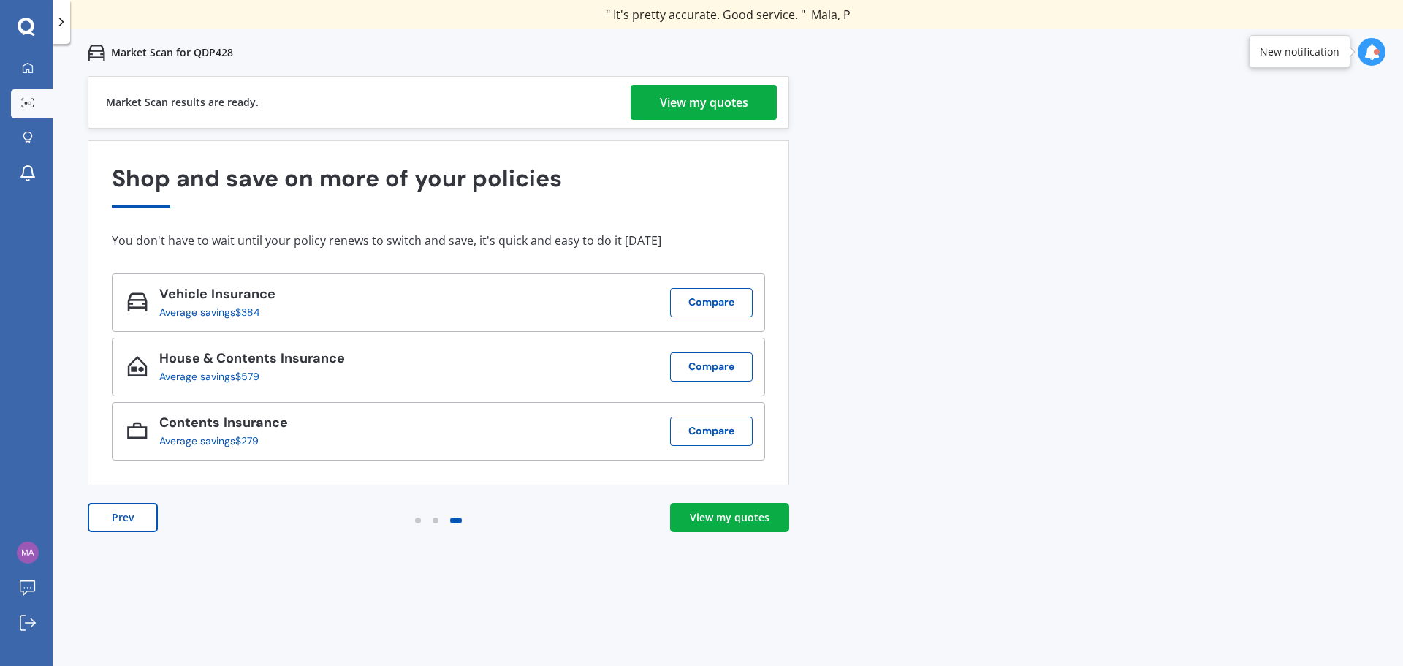
click at [660, 110] on div "View my quotes" at bounding box center [704, 102] width 88 height 35
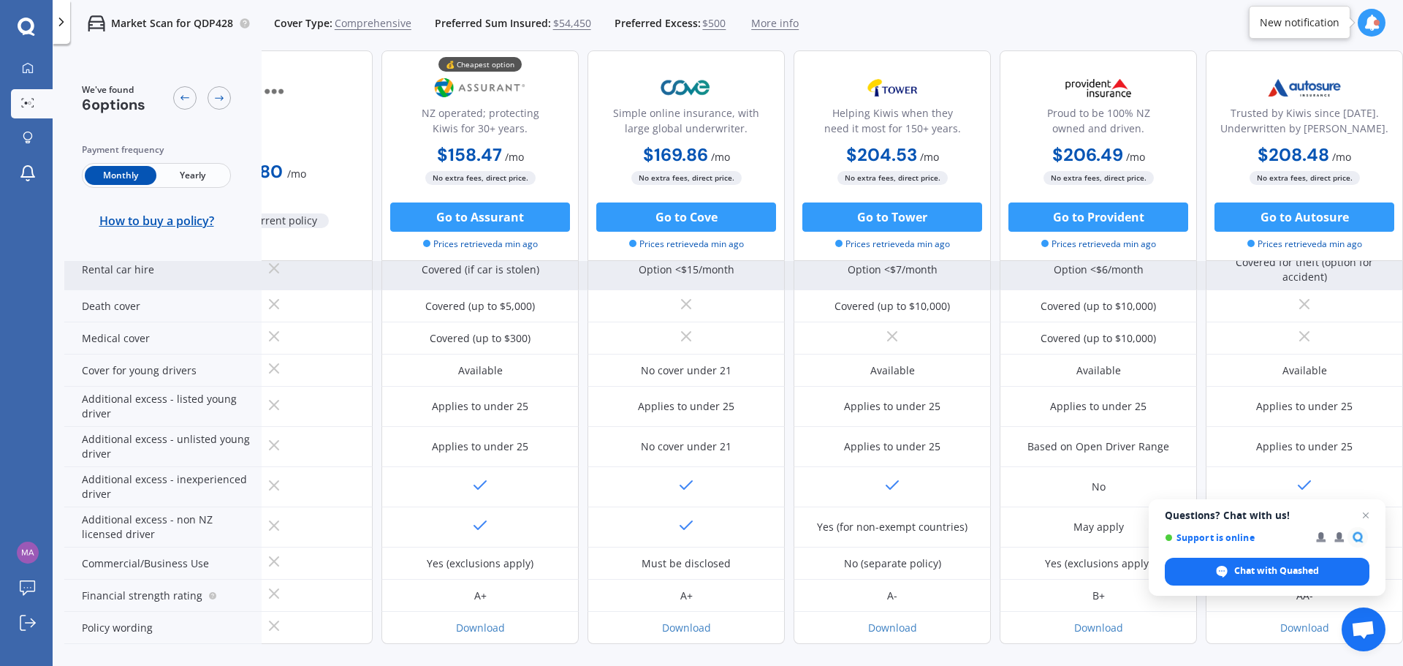
scroll to position [715, 94]
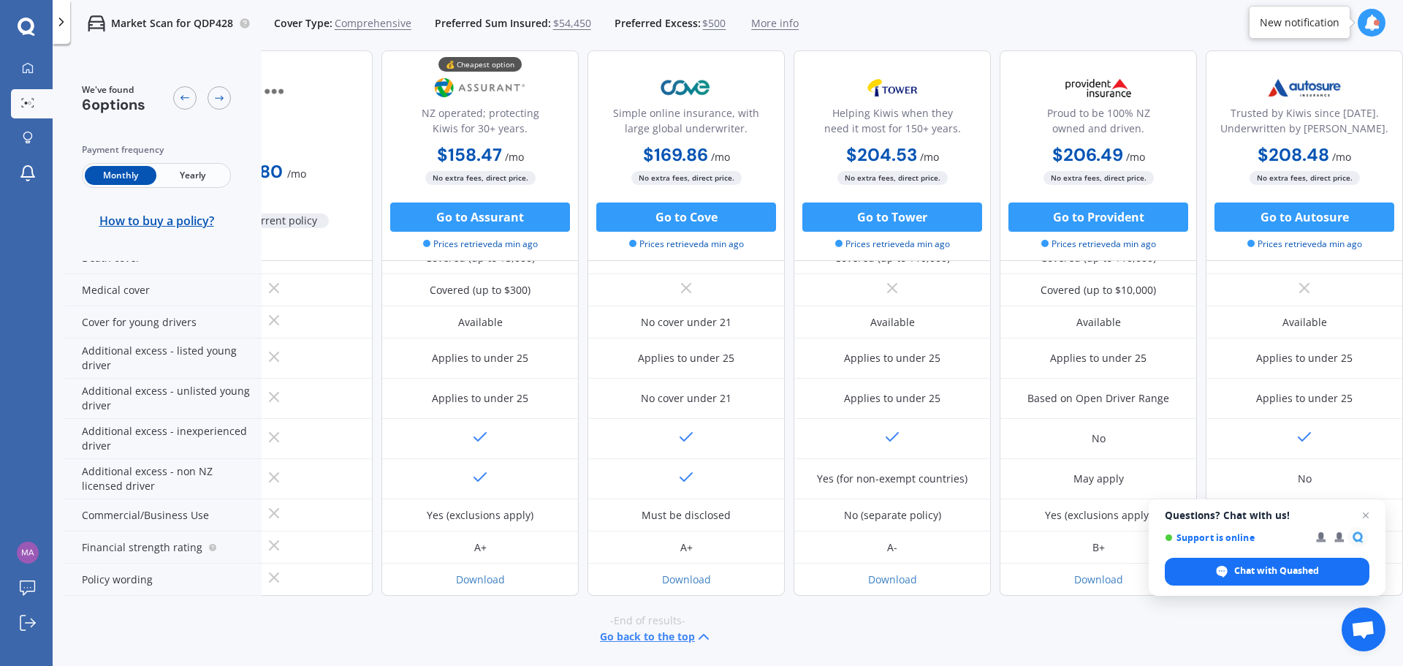
drag, startPoint x: 669, startPoint y: 652, endPoint x: 746, endPoint y: 653, distance: 77.5
click at [746, 653] on div "-End of results- Go back to the top" at bounding box center [647, 629] width 1339 height 67
drag, startPoint x: 746, startPoint y: 653, endPoint x: 627, endPoint y: 653, distance: 119.1
click at [630, 651] on div "-End of results- Go back to the top" at bounding box center [647, 629] width 1339 height 67
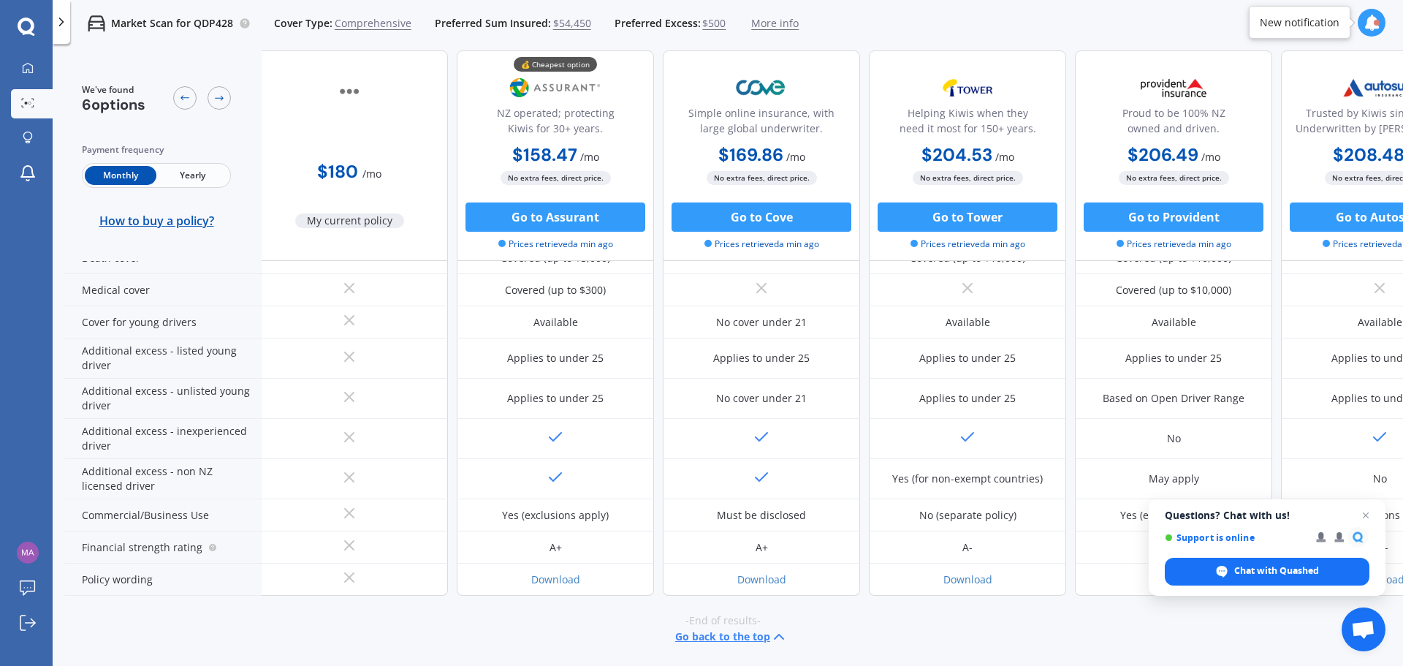
scroll to position [715, 0]
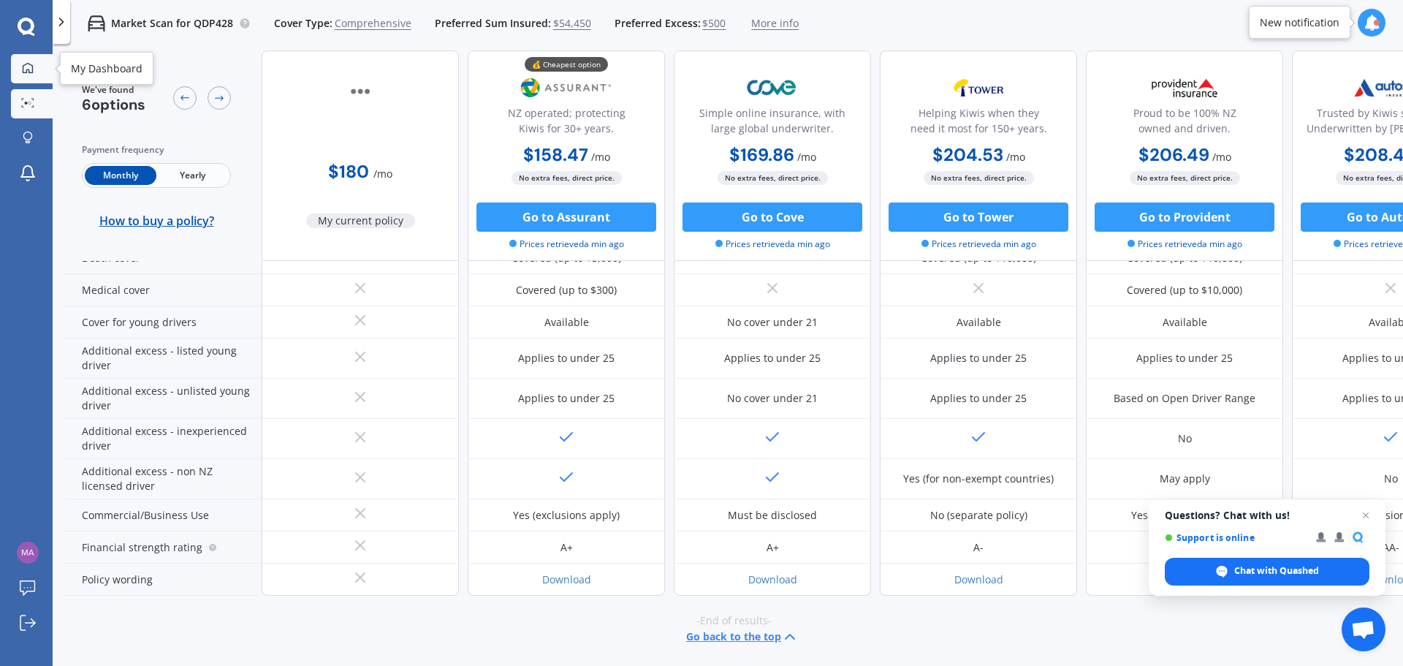
click at [33, 71] on icon at bounding box center [28, 67] width 10 height 10
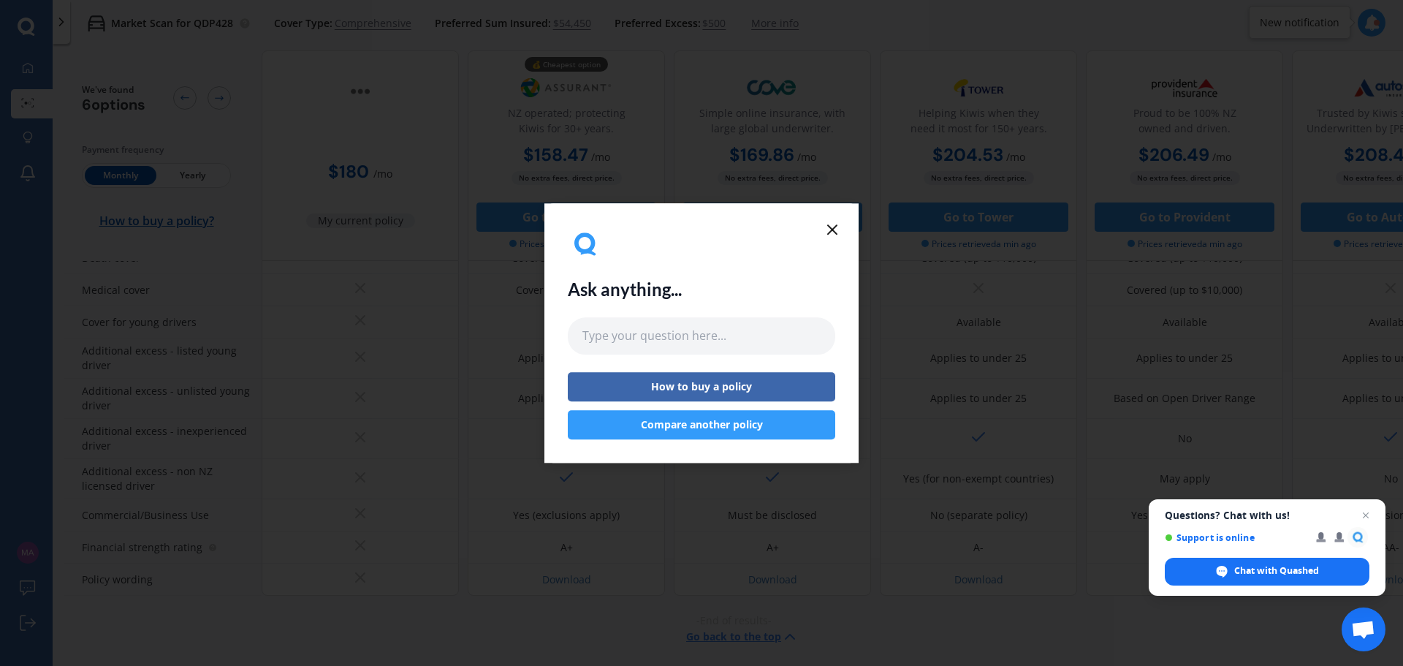
click at [828, 229] on icon at bounding box center [833, 230] width 18 height 18
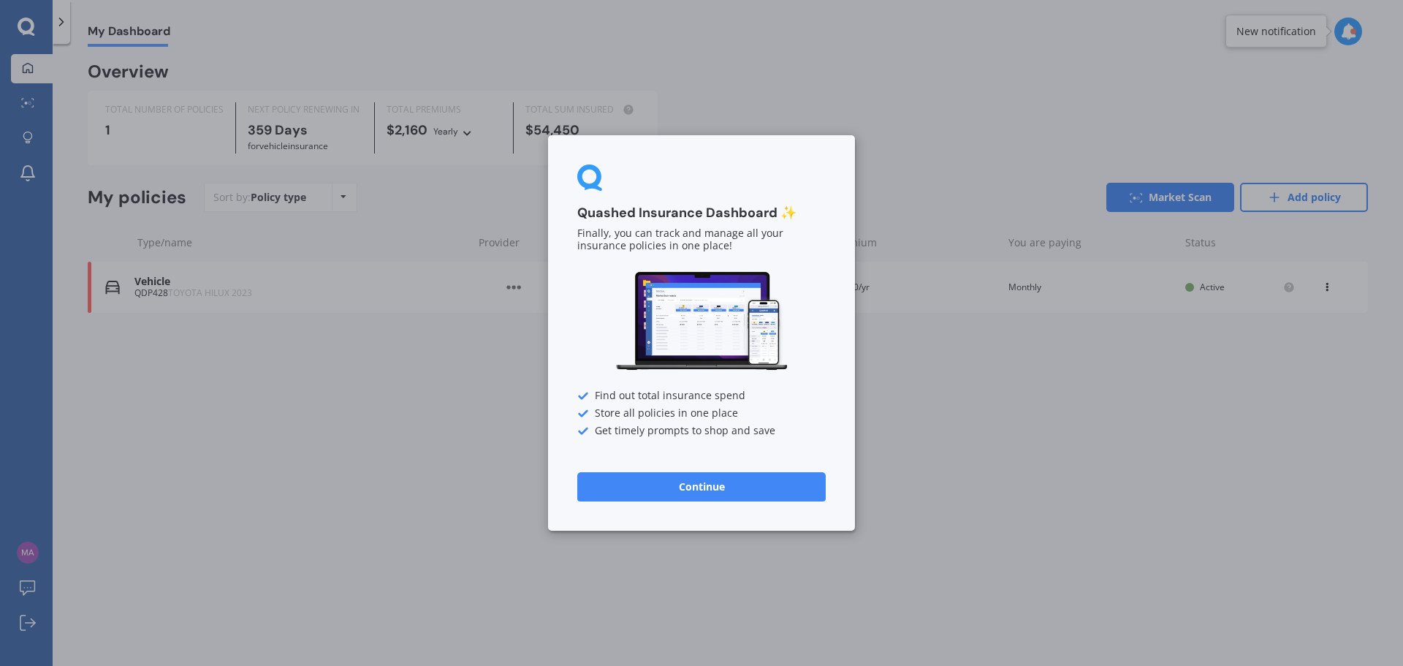
click at [710, 477] on button "Continue" at bounding box center [701, 486] width 248 height 29
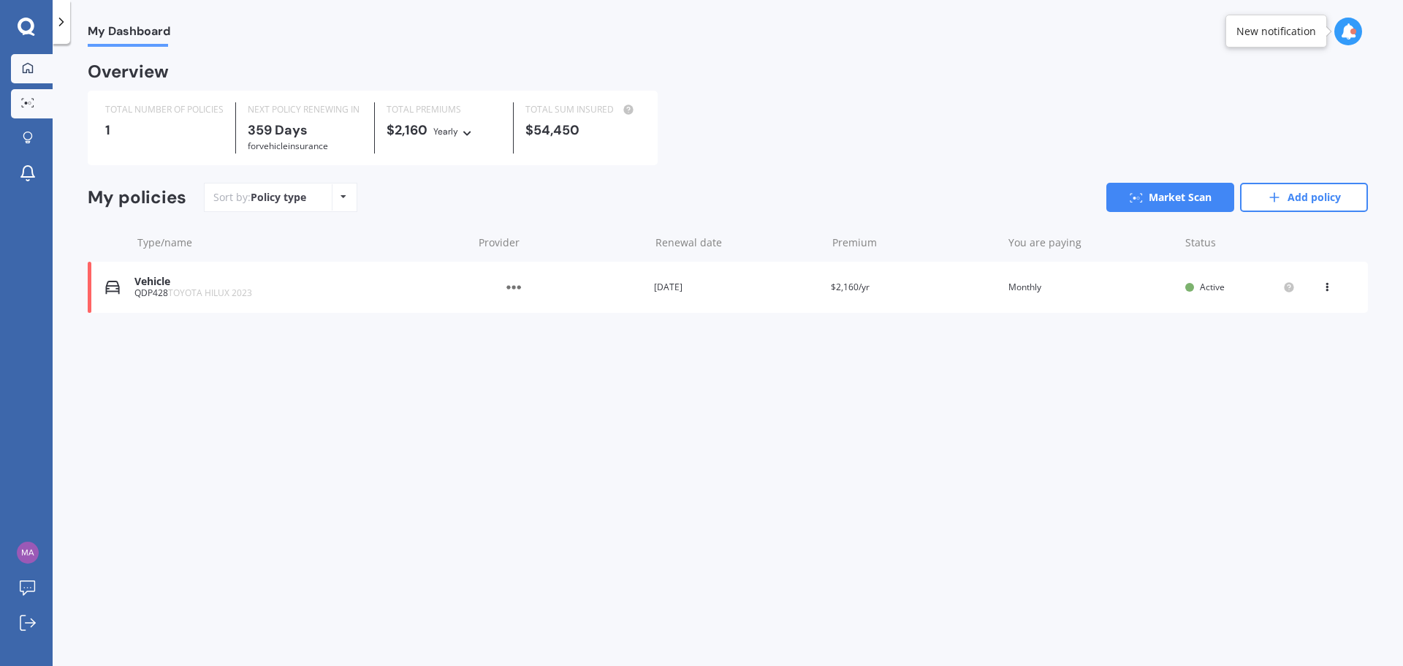
click at [39, 105] on link "Market Scan" at bounding box center [32, 103] width 42 height 29
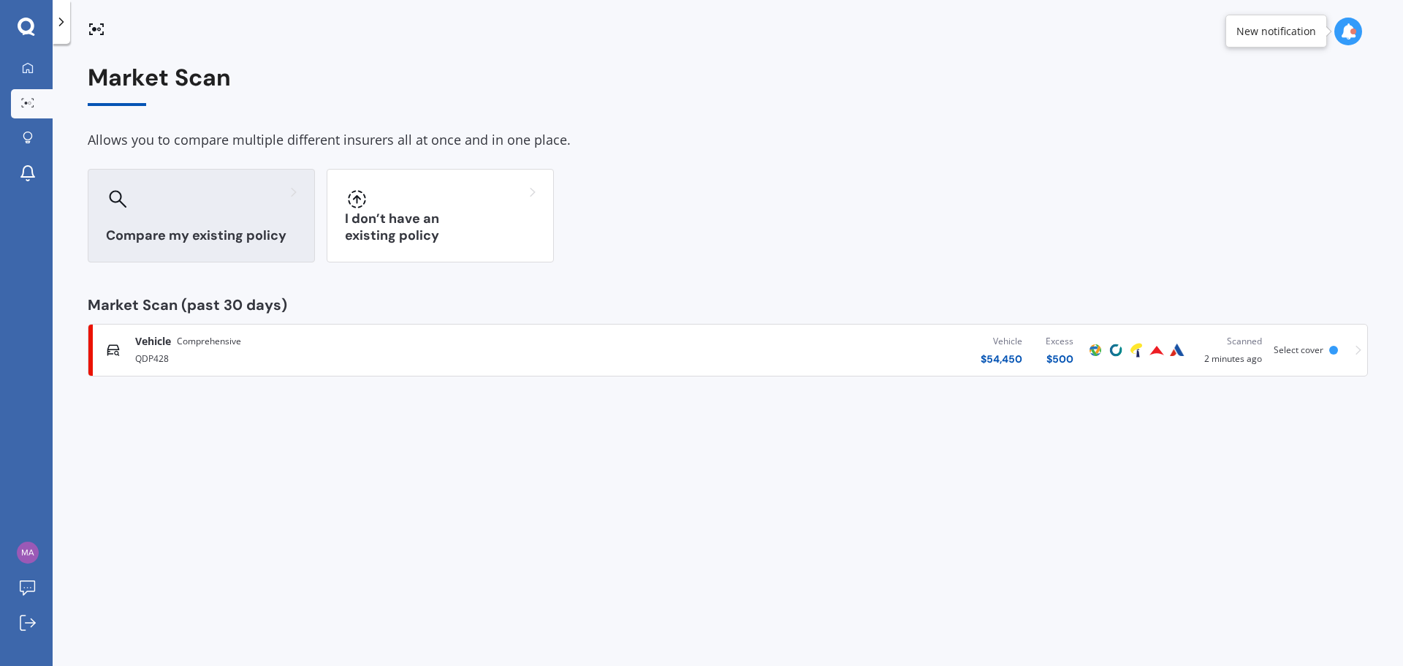
click at [270, 208] on div at bounding box center [201, 198] width 191 height 23
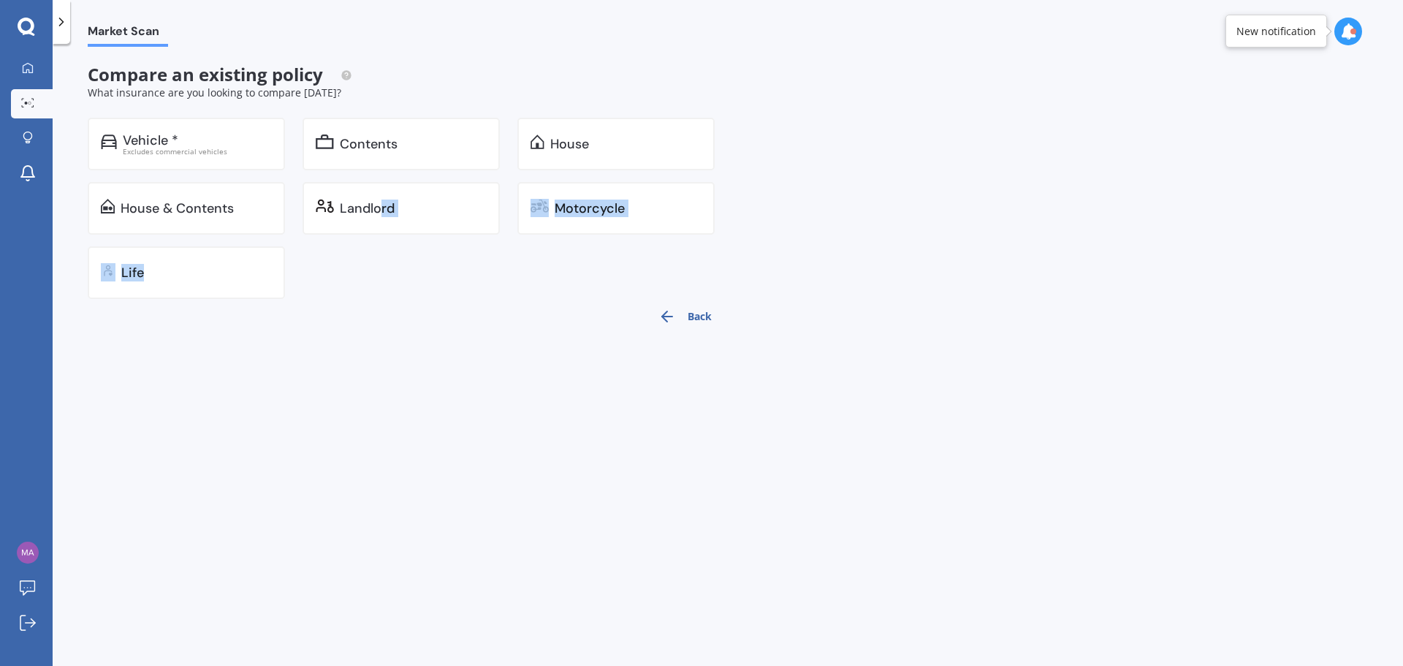
drag, startPoint x: 201, startPoint y: 249, endPoint x: 379, endPoint y: 251, distance: 177.6
click at [379, 251] on div "Vehicle * Excludes commercial vehicles Contents House House & Contents Landlord…" at bounding box center [410, 208] width 645 height 181
click at [377, 253] on div "Vehicle * Excludes commercial vehicles Contents House House & Contents Landlord…" at bounding box center [410, 208] width 645 height 181
click at [36, 137] on div at bounding box center [28, 139] width 22 height 14
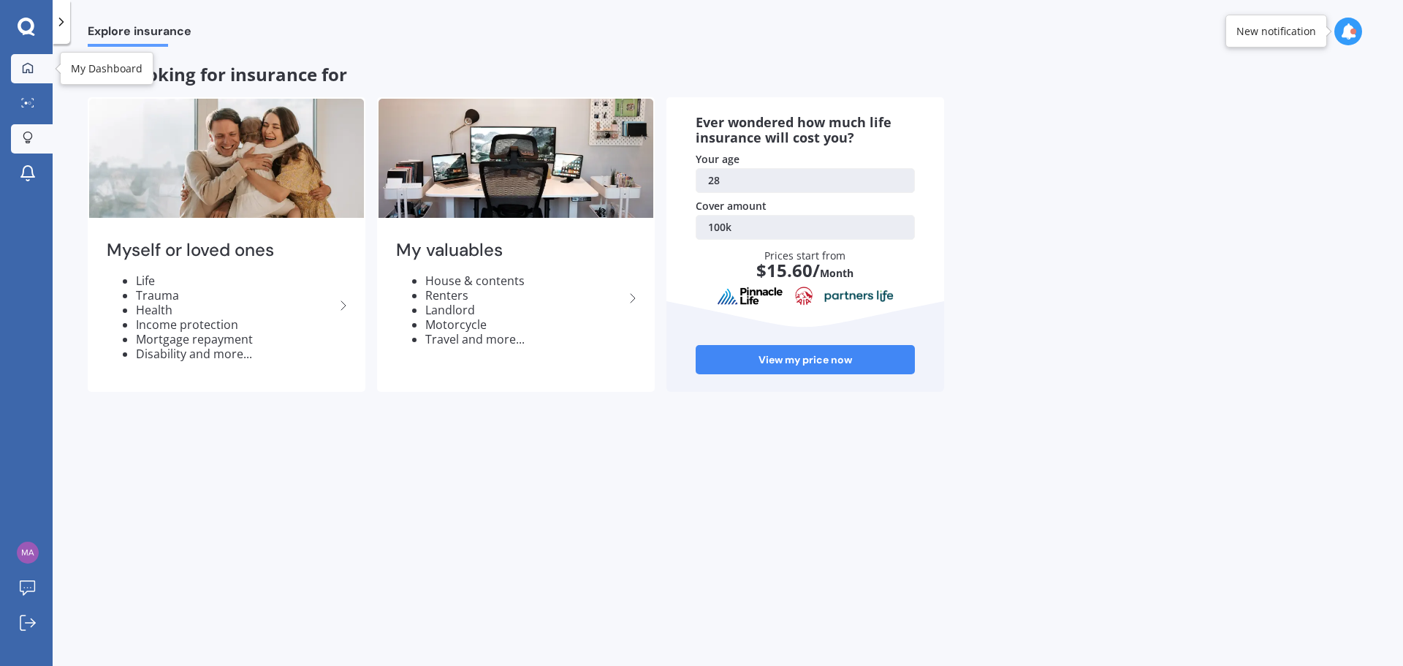
click at [29, 62] on icon at bounding box center [28, 68] width 12 height 12
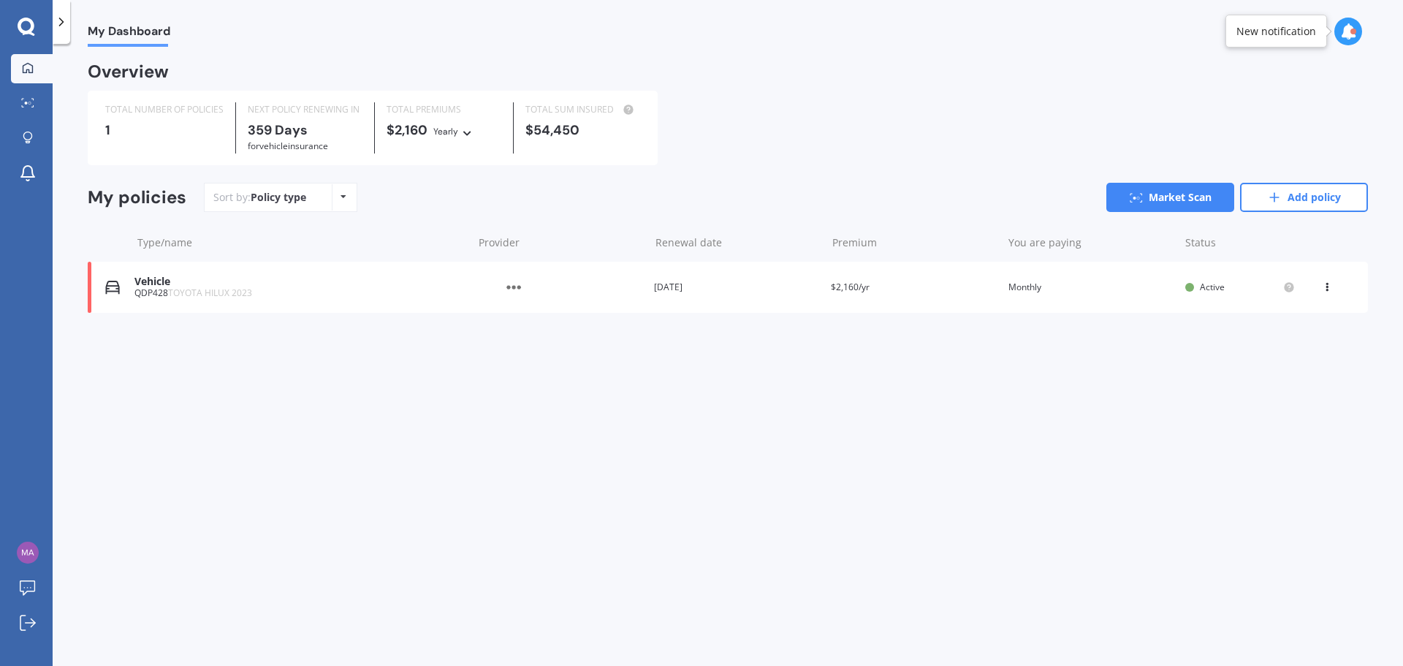
click at [1190, 217] on div "My policies Sort by: Policy type Policy type Alphabetical Date added Renewing n…" at bounding box center [728, 203] width 1280 height 41
click at [1184, 200] on link "Market Scan" at bounding box center [1170, 197] width 128 height 29
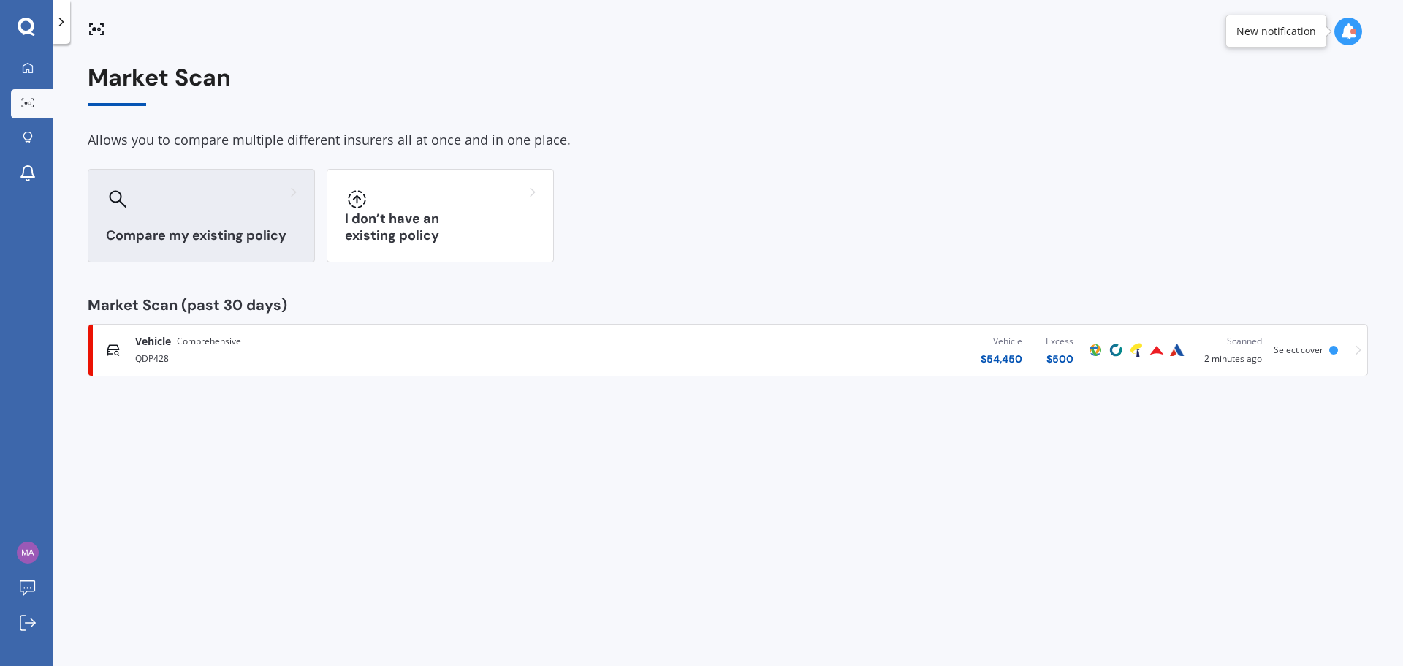
click at [197, 238] on h3 "Compare my existing policy" at bounding box center [201, 235] width 191 height 17
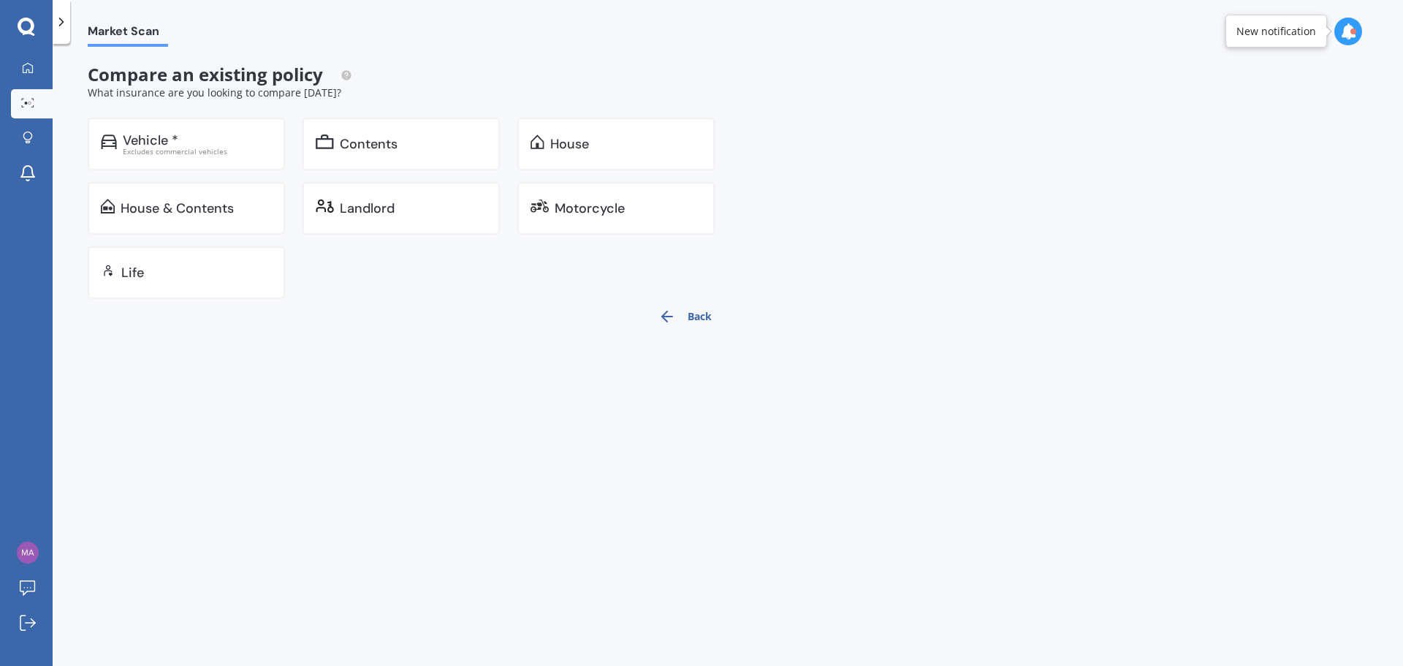
click at [54, 30] on div at bounding box center [62, 22] width 18 height 44
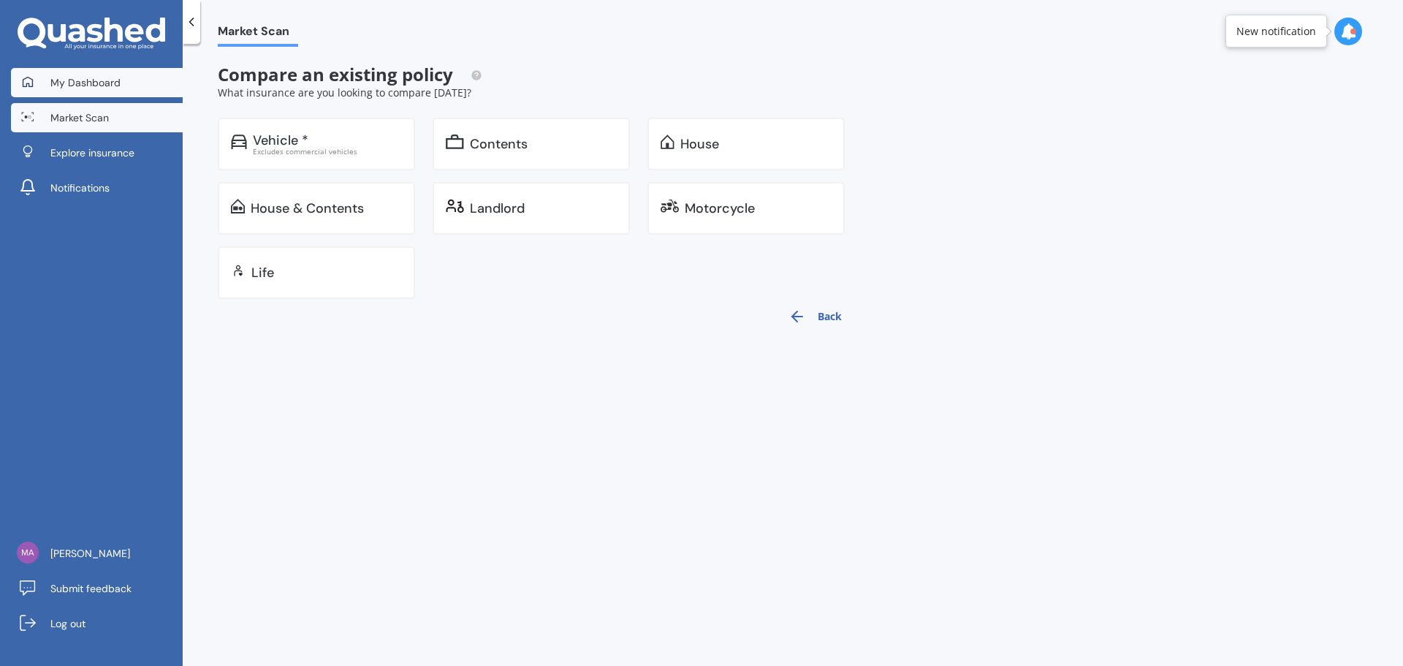
click at [94, 79] on span "My Dashboard" at bounding box center [85, 82] width 70 height 15
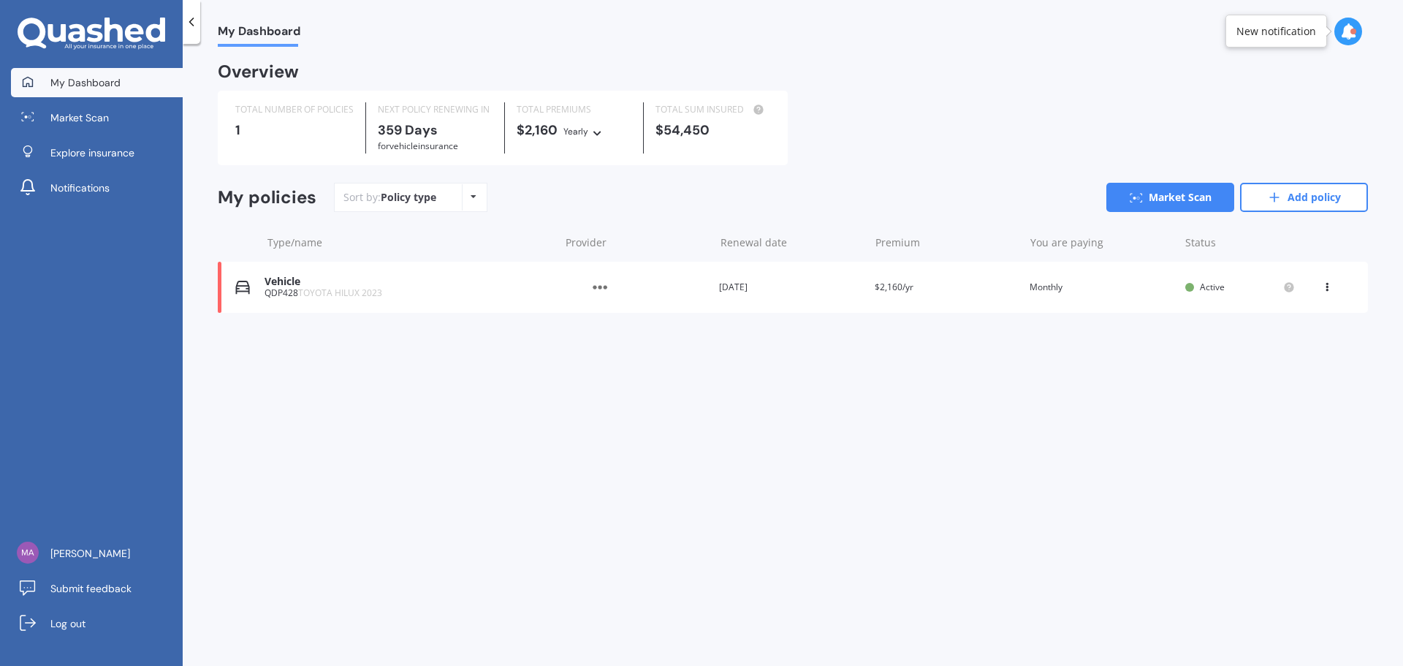
click at [1086, 297] on div "Vehicle QDP428 TOYOTA HILUX 2023 Provider Renewal date [DATE] Premium $2,160/yr…" at bounding box center [793, 287] width 1150 height 51
